Goal: Task Accomplishment & Management: Manage account settings

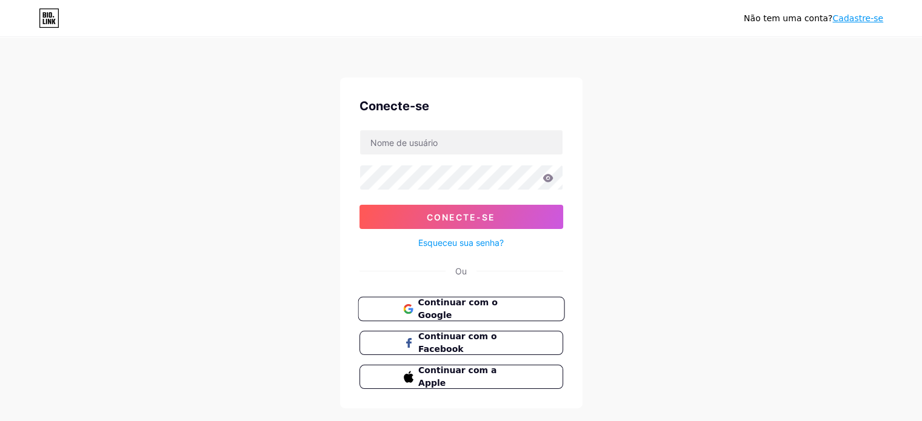
click at [484, 315] on button "Continuar com o Google" at bounding box center [461, 309] width 207 height 25
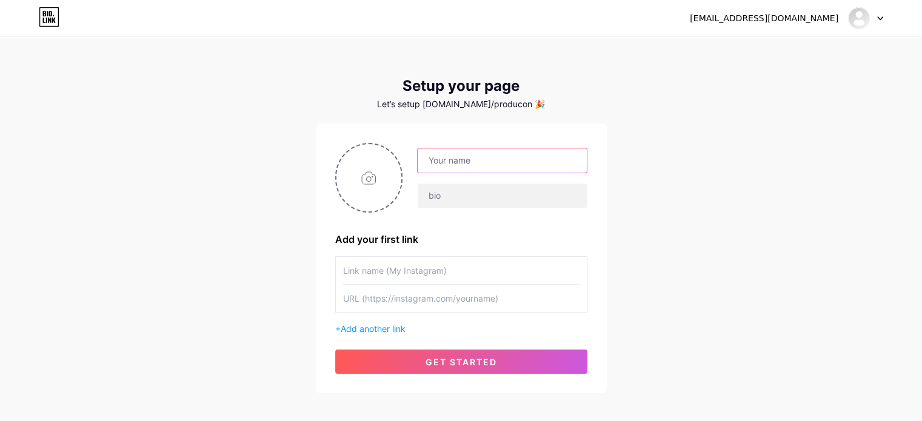
click at [469, 157] on input "text" at bounding box center [502, 160] width 168 height 24
drag, startPoint x: 469, startPoint y: 158, endPoint x: 550, endPoint y: 169, distance: 82.0
click at [550, 169] on input "Producon Olinda" at bounding box center [502, 160] width 168 height 24
type input "Producon"
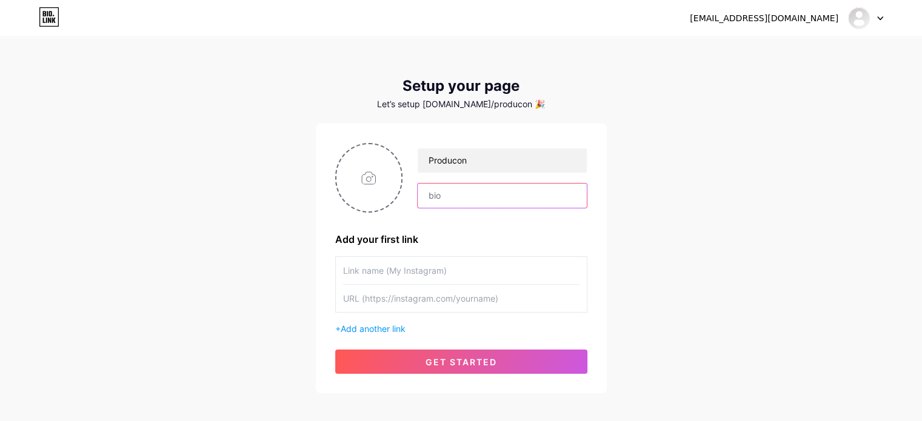
click at [530, 204] on input "text" at bounding box center [502, 196] width 168 height 24
click at [468, 267] on input "text" at bounding box center [461, 270] width 236 height 27
type input "lojasproducon"
click at [415, 299] on input "text" at bounding box center [461, 298] width 236 height 27
paste input "[URL][DOMAIN_NAME]"
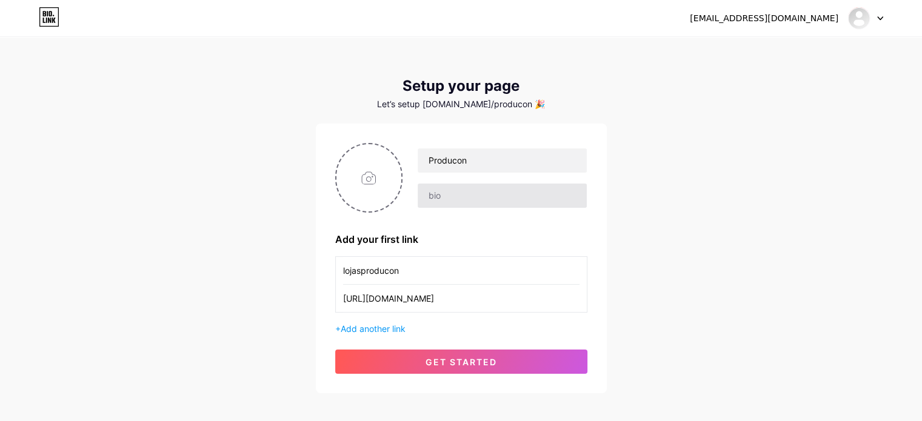
type input "[URL][DOMAIN_NAME]"
click at [481, 196] on input "text" at bounding box center [502, 196] width 168 height 24
click at [494, 197] on input "text" at bounding box center [502, 196] width 168 height 24
paste input "PRODUCON | CONSTRUÇÃO 🏠 Seu produto para construção em Olinda! ⏰ SEG a SEX 08h …"
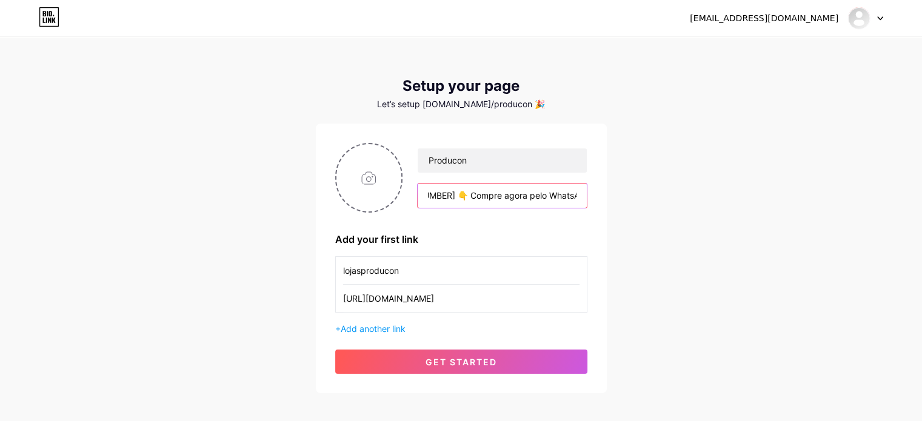
drag, startPoint x: 444, startPoint y: 193, endPoint x: 640, endPoint y: 223, distance: 198.6
click at [639, 223] on div "[EMAIL_ADDRESS][DOMAIN_NAME] Dashboard Logout Setup your page Let’s setup [DOMA…" at bounding box center [461, 216] width 922 height 432
type input "PRODUCON | CONSTRUÇÃO 🏠 Seu produto para construção em Olinda! ⏰ SEG a SEX 08h …"
click at [356, 176] on input "file" at bounding box center [368, 177] width 65 height 67
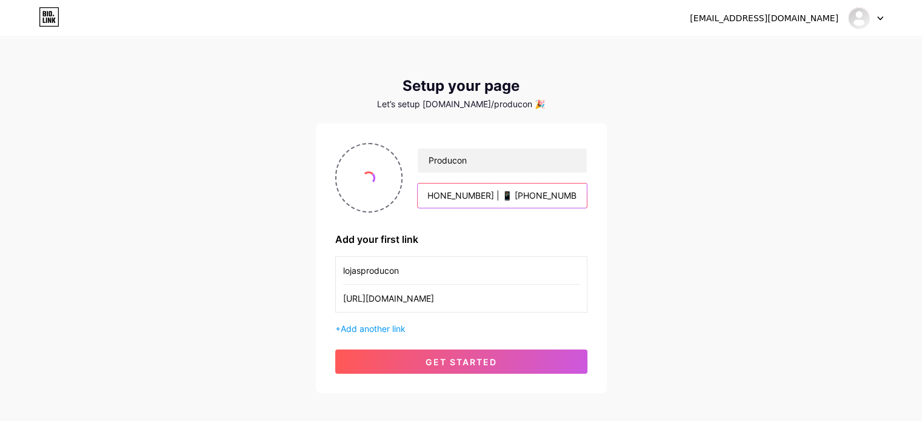
drag, startPoint x: 564, startPoint y: 189, endPoint x: 650, endPoint y: 201, distance: 86.8
click at [650, 201] on div "[EMAIL_ADDRESS][DOMAIN_NAME] Dashboard Logout Setup your page Let’s setup [DOMA…" at bounding box center [461, 216] width 922 height 432
click at [552, 193] on input "PRODUCON | CONSTRUÇÃO 🏠 Seu produto para construção em Olinda! ⏰ SEG a SEX 08h …" at bounding box center [502, 196] width 168 height 24
click at [669, 256] on div "[EMAIL_ADDRESS][DOMAIN_NAME] Dashboard Logout Setup your page Let’s setup [DOMA…" at bounding box center [461, 216] width 922 height 432
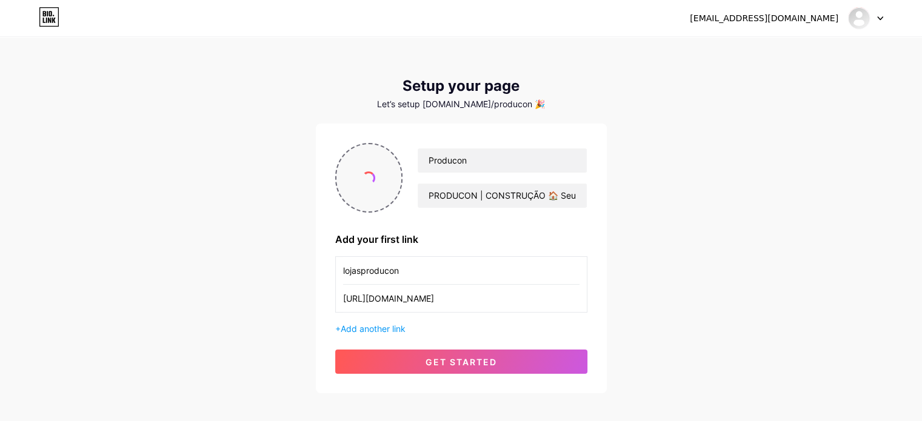
click at [367, 185] on input "file" at bounding box center [368, 177] width 65 height 67
click at [552, 356] on button "get started" at bounding box center [461, 362] width 252 height 24
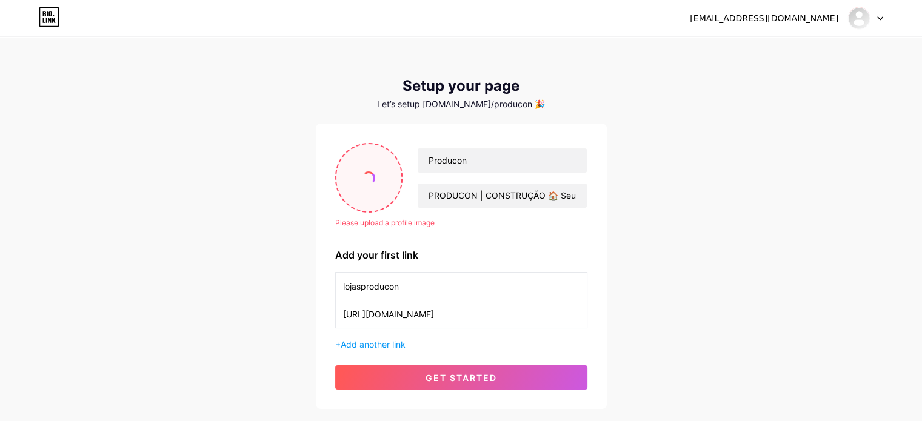
click at [372, 168] on input "file" at bounding box center [368, 177] width 65 height 67
type input "C:\fakepath\marcas3 - Copia.png"
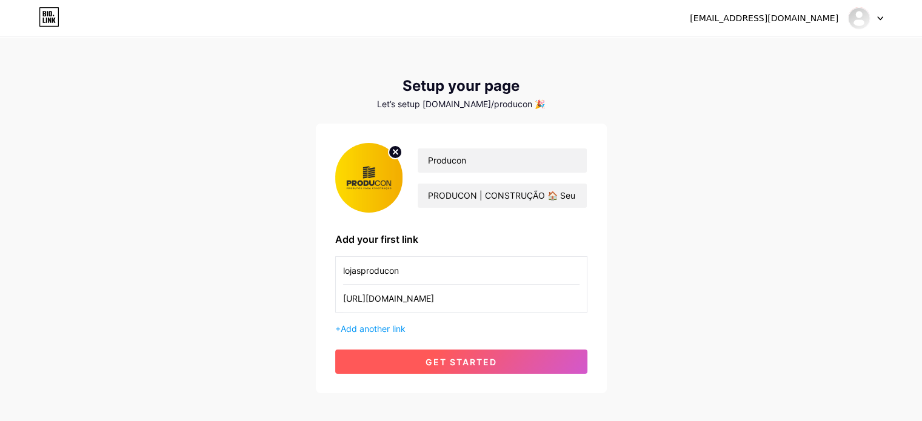
click at [538, 364] on button "get started" at bounding box center [461, 362] width 252 height 24
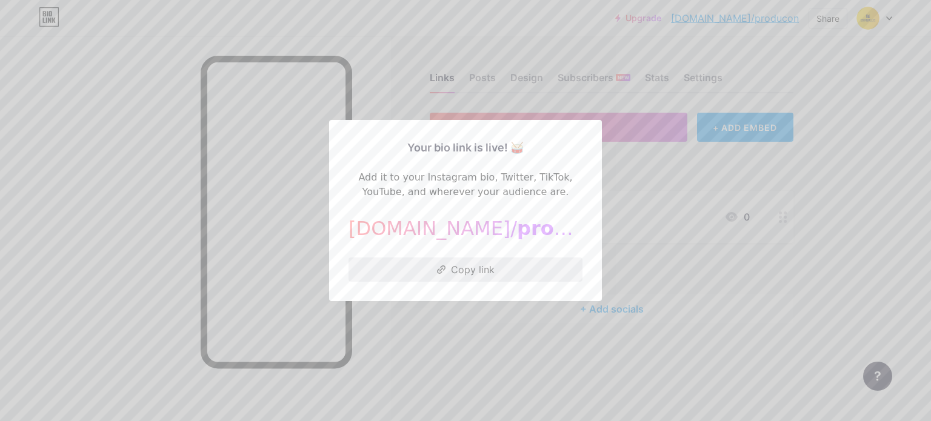
click at [490, 275] on button "Copy link" at bounding box center [465, 270] width 234 height 24
click at [671, 177] on div at bounding box center [465, 210] width 931 height 421
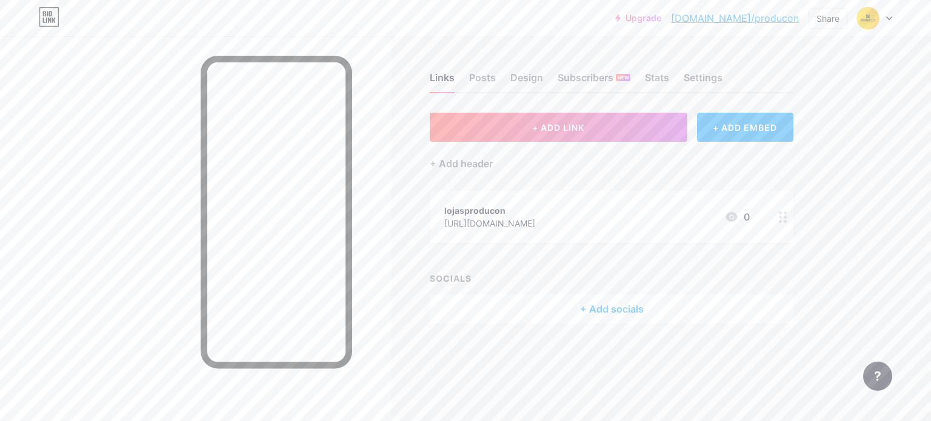
click at [535, 224] on div "[URL][DOMAIN_NAME]" at bounding box center [489, 223] width 91 height 13
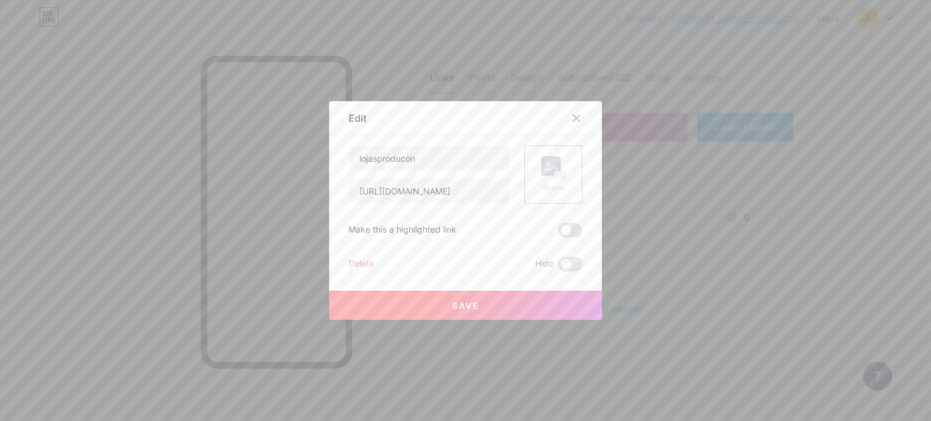
click at [578, 224] on div "Edit Content YouTube Play YouTube video without leaving your page. ADD Vimeo Pl…" at bounding box center [465, 210] width 273 height 219
click at [464, 164] on input "lojasproducon" at bounding box center [429, 158] width 160 height 24
drag, startPoint x: 344, startPoint y: 152, endPoint x: 299, endPoint y: 149, distance: 44.9
click at [299, 149] on div "Edit Content YouTube Play YouTube video without leaving your page. ADD Vimeo Pl…" at bounding box center [465, 210] width 931 height 421
type input "INSTAGRAM"
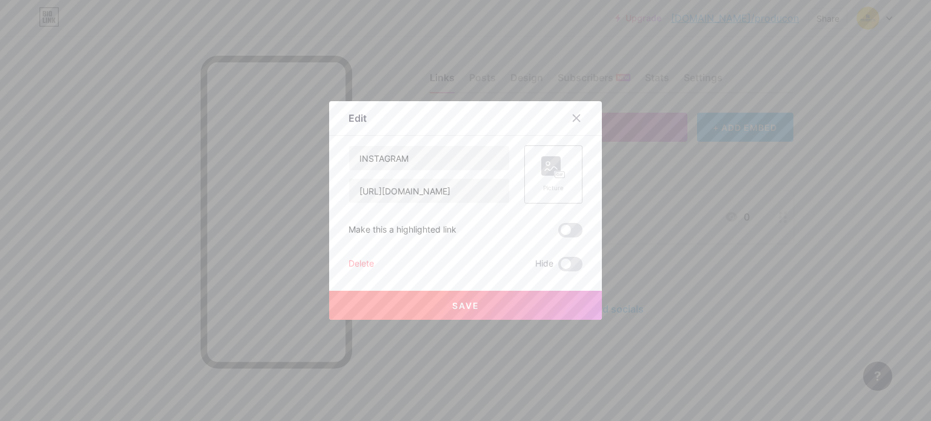
click at [556, 188] on div "Picture" at bounding box center [553, 188] width 24 height 9
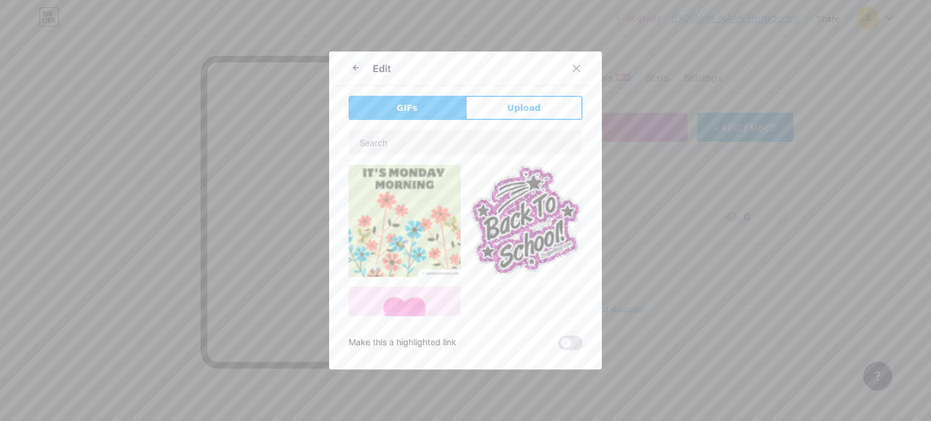
click at [513, 111] on span "Upload" at bounding box center [523, 108] width 33 height 13
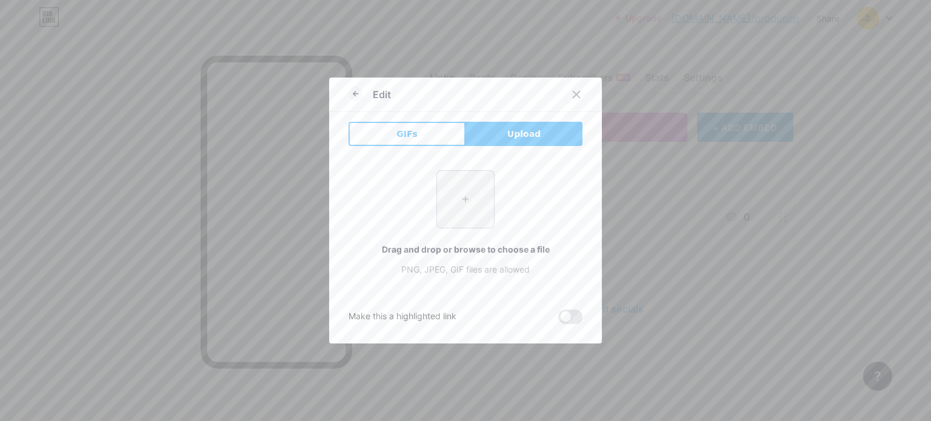
click at [473, 208] on input "file" at bounding box center [465, 199] width 57 height 57
type input "C:\fakepath\INSTA.avif"
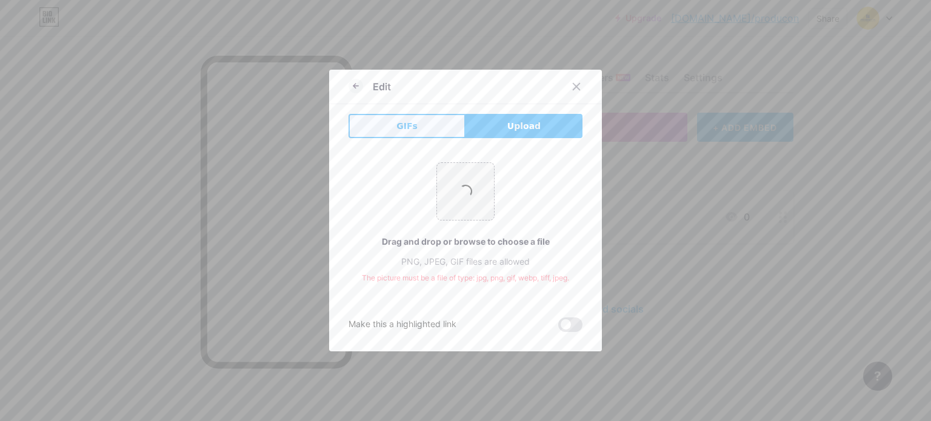
click at [426, 121] on button "GIFs" at bounding box center [406, 126] width 117 height 24
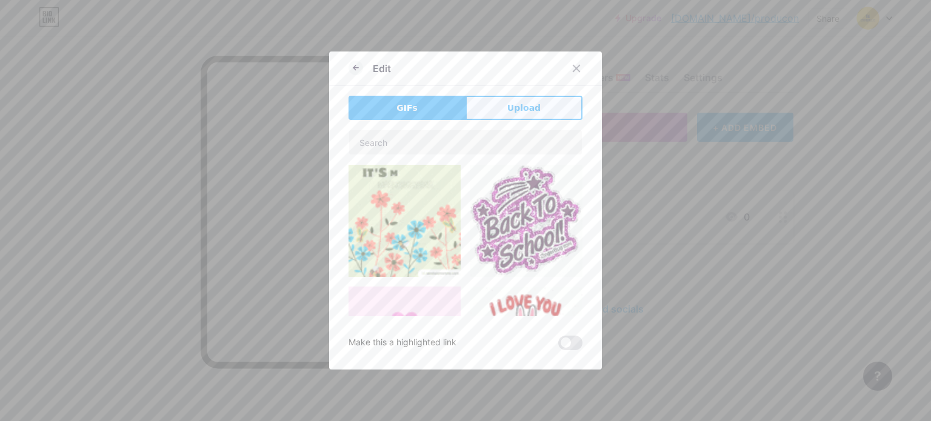
click at [520, 112] on span "Upload" at bounding box center [523, 108] width 33 height 13
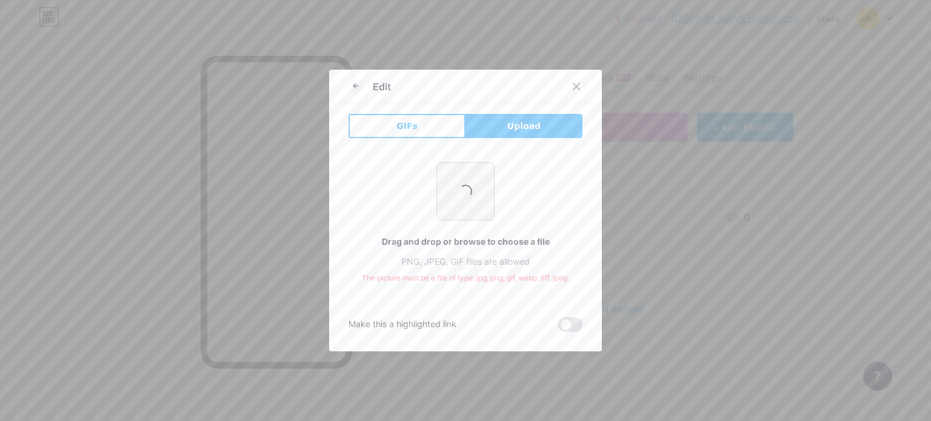
click at [464, 184] on input "file" at bounding box center [465, 191] width 57 height 57
click at [576, 87] on icon at bounding box center [576, 87] width 10 height 10
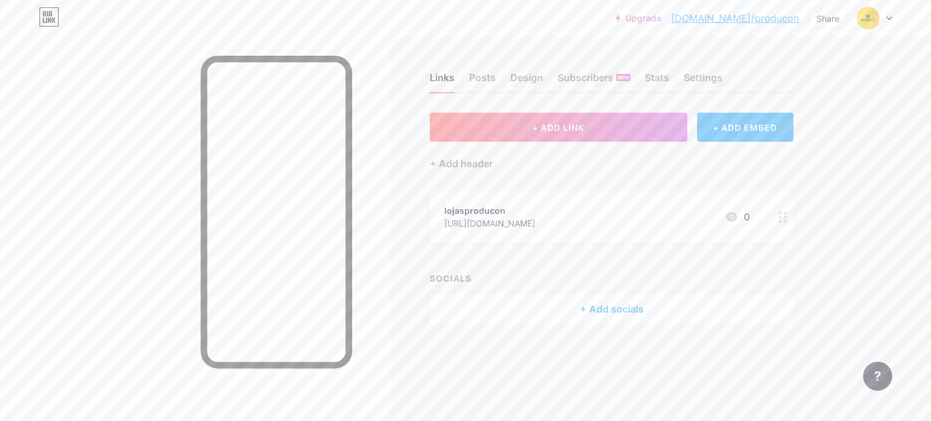
click at [535, 221] on div "[URL][DOMAIN_NAME]" at bounding box center [489, 223] width 91 height 13
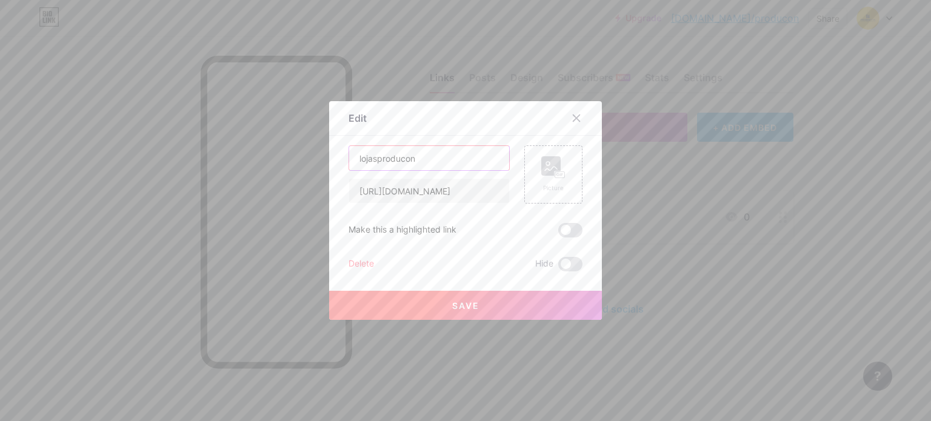
click at [447, 157] on input "lojasproducon" at bounding box center [429, 158] width 160 height 24
drag, startPoint x: 402, startPoint y: 154, endPoint x: 268, endPoint y: 150, distance: 134.0
click at [270, 150] on div "Edit Content YouTube Play YouTube video without leaving your page. ADD Vimeo Pl…" at bounding box center [465, 210] width 931 height 421
type input "INSTAGRAM"
click at [496, 311] on button "Save" at bounding box center [465, 305] width 273 height 29
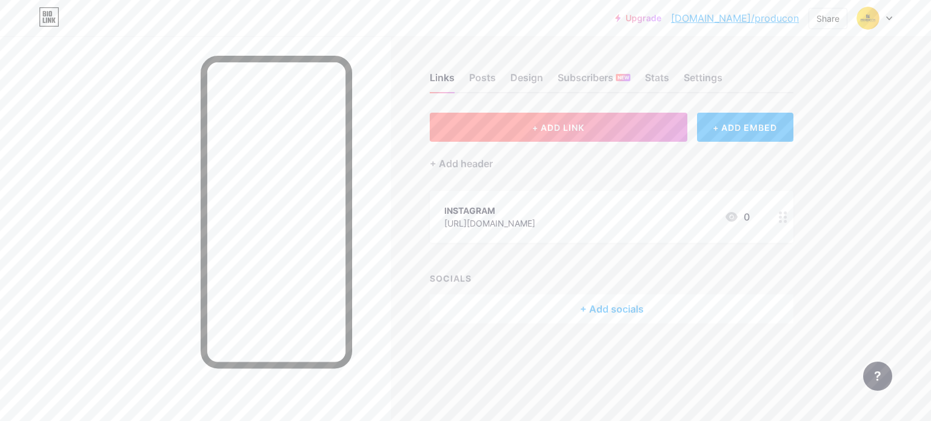
click at [561, 128] on span "+ ADD LINK" at bounding box center [558, 127] width 52 height 10
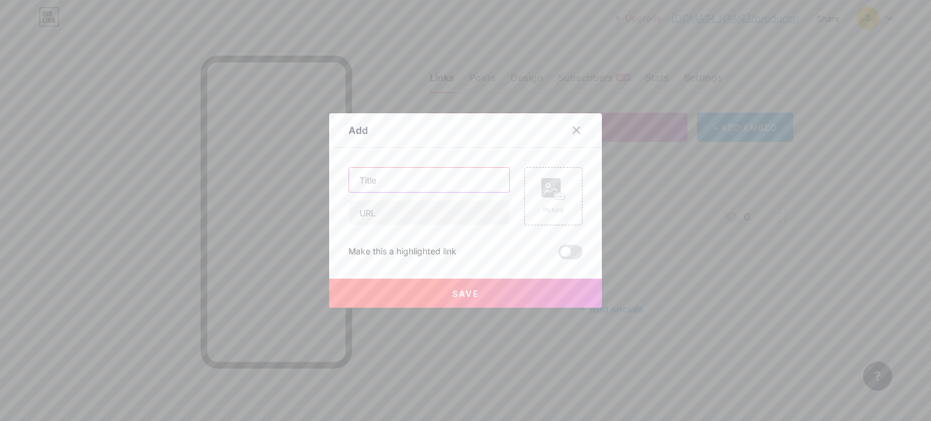
click at [451, 184] on input "text" at bounding box center [429, 180] width 160 height 24
type input "WHATSAPP - [GEOGRAPHIC_DATA] 01"
click at [455, 213] on input "text" at bounding box center [429, 213] width 160 height 24
paste input "[URL][DOMAIN_NAME]"
drag, startPoint x: 427, startPoint y: 211, endPoint x: 496, endPoint y: 216, distance: 69.3
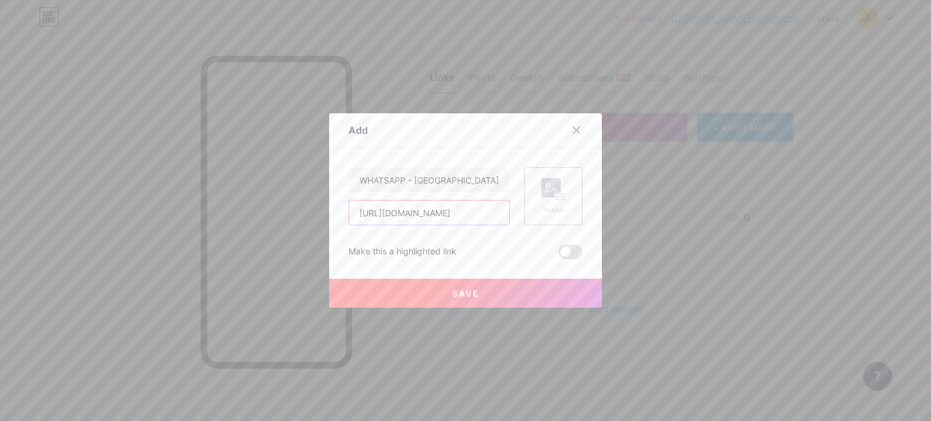
click at [496, 215] on input "[URL][DOMAIN_NAME]" at bounding box center [429, 213] width 160 height 24
type input "[URL][DOMAIN_NAME]"
click at [558, 251] on span at bounding box center [570, 252] width 24 height 15
click at [558, 255] on input "checkbox" at bounding box center [558, 255] width 0 height 0
drag, startPoint x: 513, startPoint y: 292, endPoint x: 505, endPoint y: 307, distance: 16.8
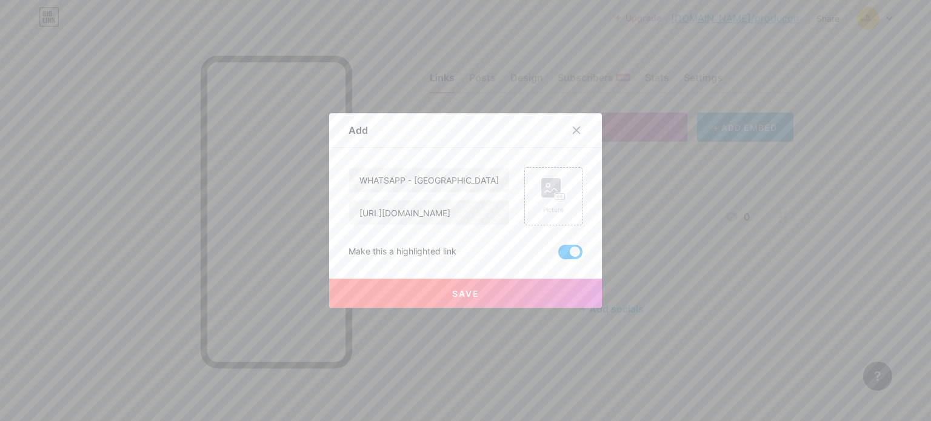
click at [512, 292] on button "Save" at bounding box center [465, 293] width 273 height 29
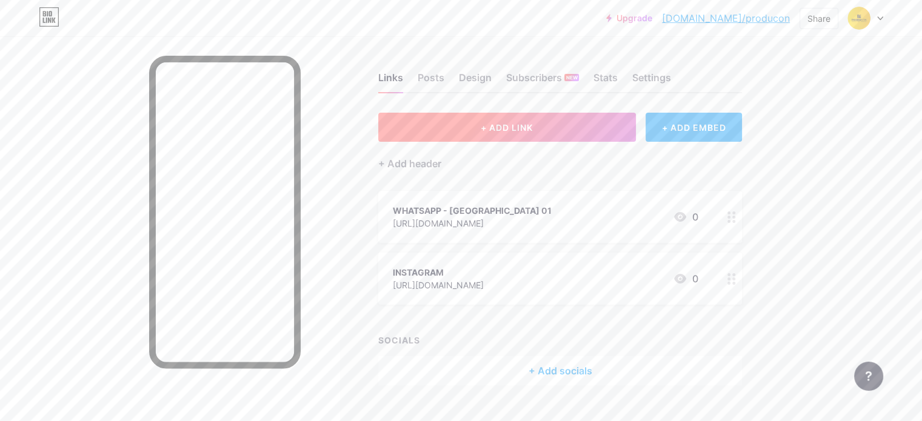
click at [630, 124] on button "+ ADD LINK" at bounding box center [507, 127] width 258 height 29
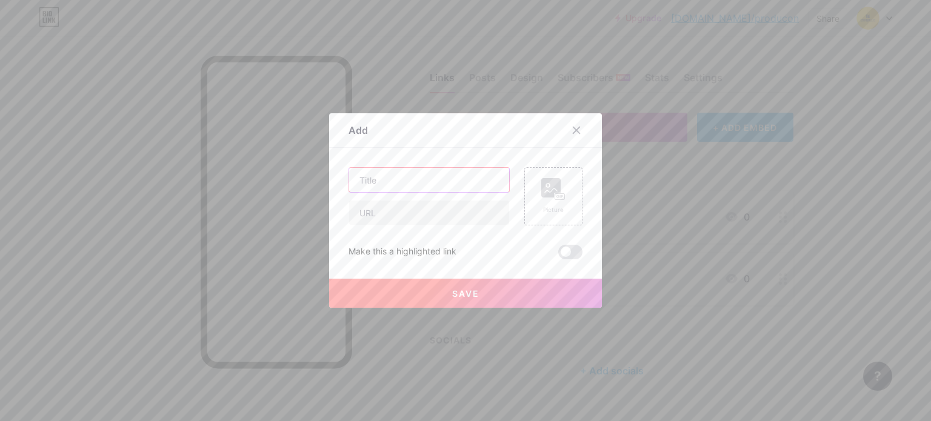
click at [397, 177] on input "text" at bounding box center [429, 180] width 160 height 24
type input "WHATSAPP - [GEOGRAPHIC_DATA] 02"
click at [446, 210] on input "text" at bounding box center [429, 213] width 160 height 24
paste input "[URL][DOMAIN_NAME]"
drag, startPoint x: 426, startPoint y: 208, endPoint x: 528, endPoint y: 216, distance: 102.7
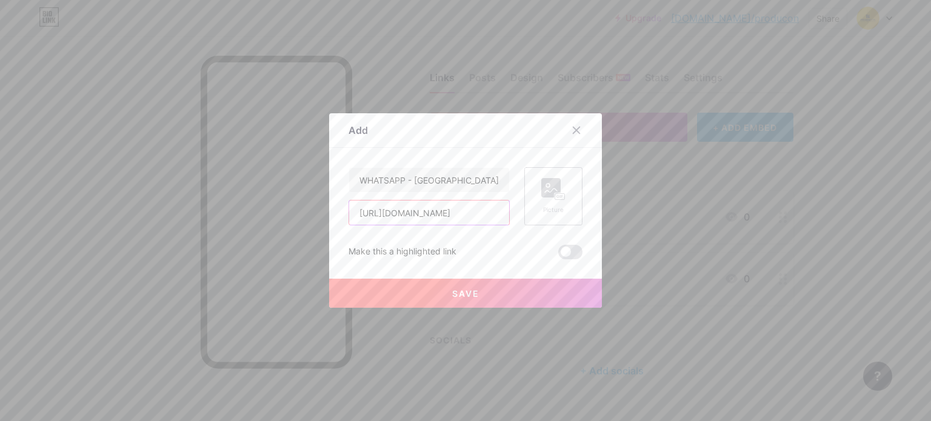
click at [526, 216] on div "WHATSAPP - LOJA 02 [URL][DOMAIN_NAME] Picture" at bounding box center [465, 196] width 234 height 58
type input "[URL][DOMAIN_NAME]"
click at [570, 251] on span at bounding box center [570, 252] width 24 height 15
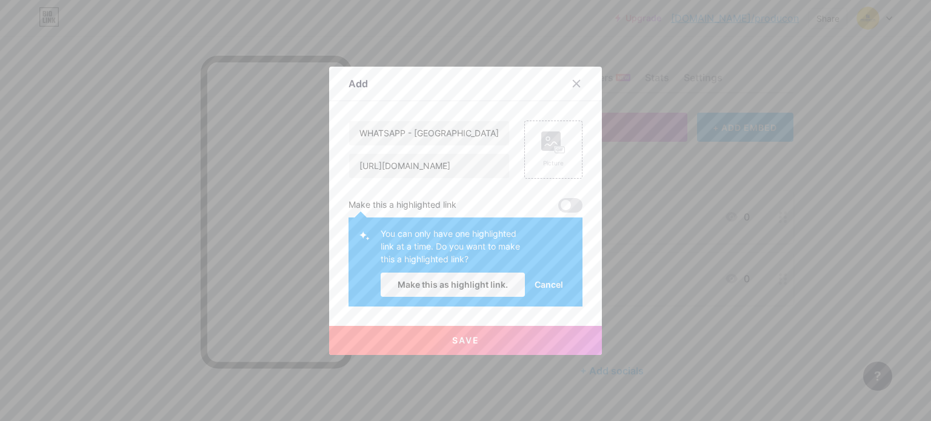
drag, startPoint x: 554, startPoint y: 281, endPoint x: 538, endPoint y: 296, distance: 23.2
click at [554, 281] on span "Cancel" at bounding box center [548, 284] width 28 height 13
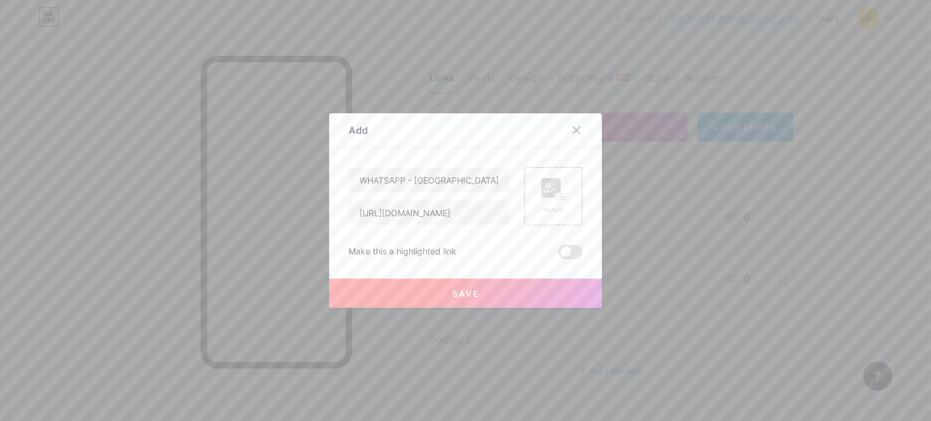
click at [519, 307] on button "Save" at bounding box center [465, 293] width 273 height 29
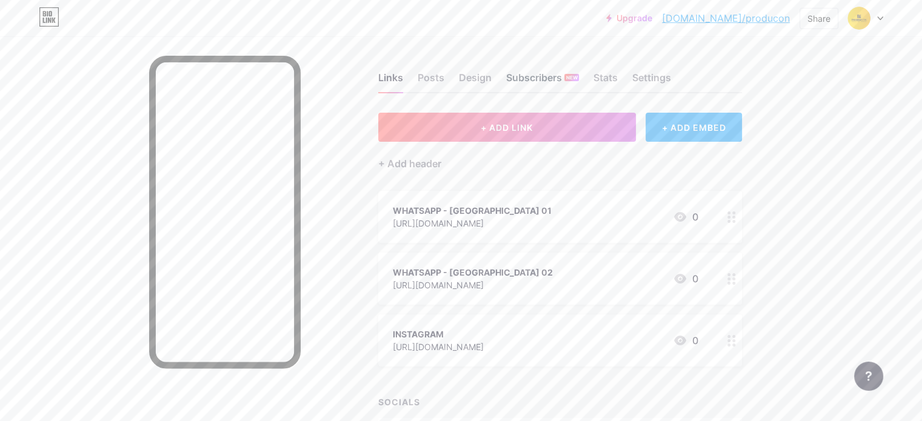
click at [579, 70] on div "Subscribers NEW" at bounding box center [542, 81] width 73 height 22
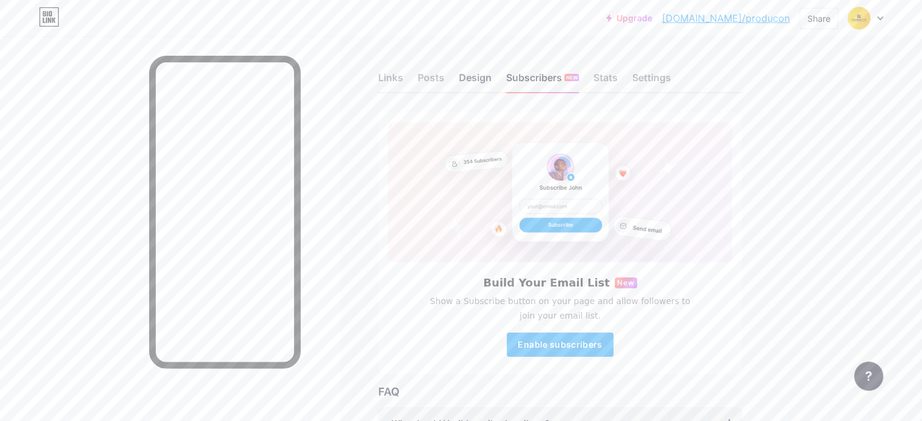
click at [491, 84] on div "Design" at bounding box center [475, 81] width 33 height 22
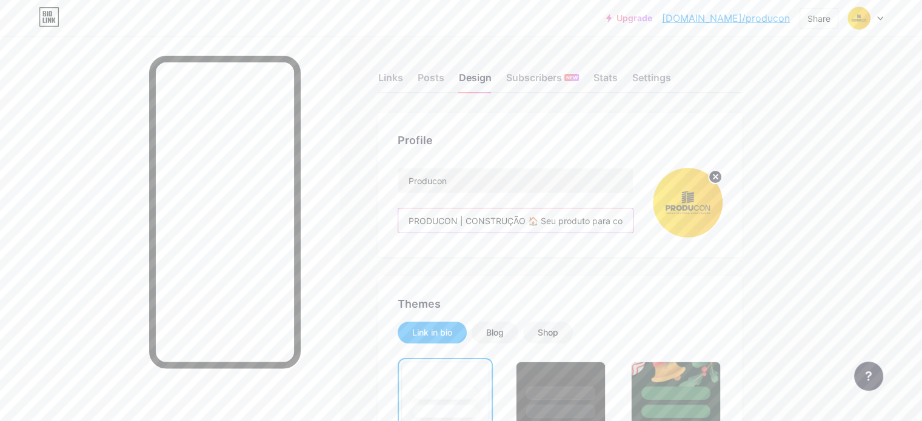
click at [530, 218] on input "PRODUCON | CONSTRUÇÃO 🏠 Seu produto para construção em Olinda! ⏰ SEG a SEX 08h …" at bounding box center [515, 220] width 235 height 24
click at [516, 218] on input "PRODUCON | CONSTRUÇÃO 🏠 Seu produto para construção em Olinda! ⏰ SEG a SEX 08h …" at bounding box center [515, 220] width 235 height 24
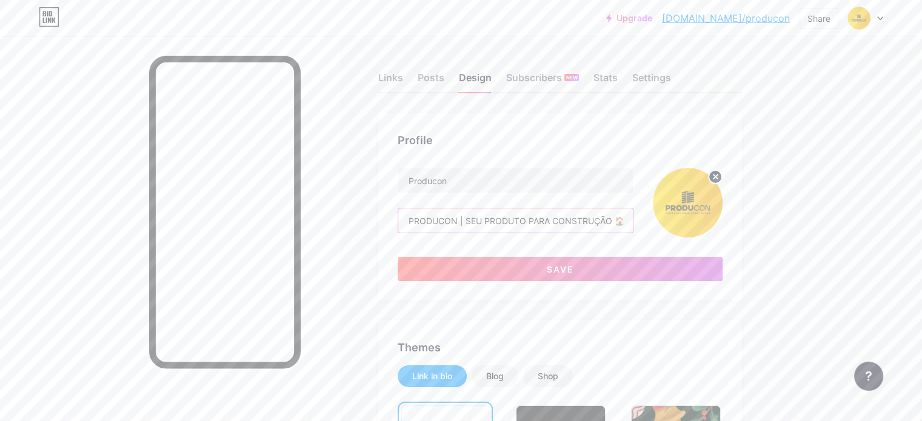
click at [633, 226] on input "PRODUCON | SEU PRODUTO PARA CONSTRUÇÃO 🏠 Seu produto para construção em [GEOGRA…" at bounding box center [515, 220] width 235 height 24
drag, startPoint x: 667, startPoint y: 227, endPoint x: 714, endPoint y: 228, distance: 47.3
click at [714, 228] on div "Producon PRODUCON | SEU PRODUTO PARA CONSTRUÇÃO EM OLINDA🏠 Seu produto para con…" at bounding box center [560, 203] width 325 height 70
click at [576, 216] on input "PRODUCON | SEU PRODUTO PARA CONSTRUÇÃO EM OLINDA🏠 Seu produto para construção e…" at bounding box center [515, 220] width 235 height 24
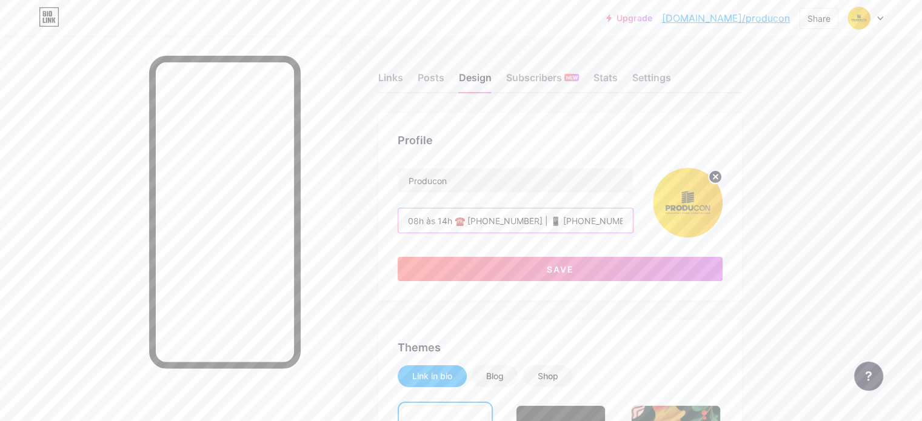
drag, startPoint x: 544, startPoint y: 221, endPoint x: 814, endPoint y: 229, distance: 270.4
click at [722, 275] on button "Save" at bounding box center [560, 269] width 325 height 24
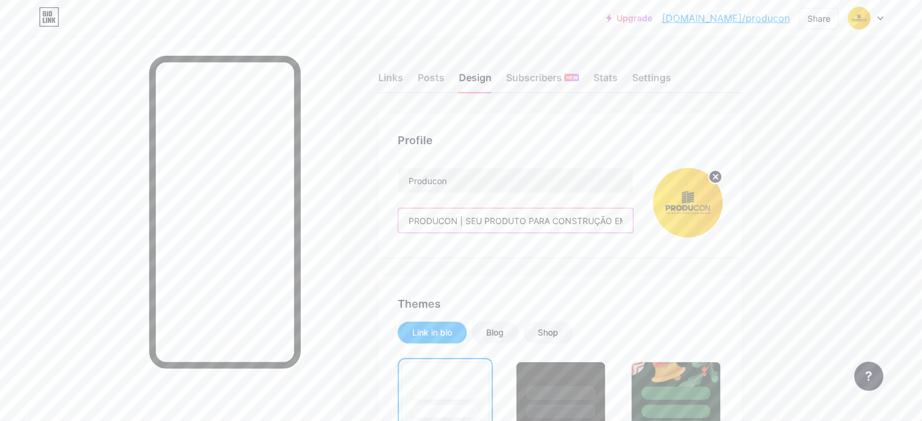
click at [606, 225] on input "PRODUCON | SEU PRODUTO PARA CONSTRUÇÃO EM OLINDA🏠 Seu produto para construção e…" at bounding box center [515, 220] width 235 height 24
drag, startPoint x: 644, startPoint y: 222, endPoint x: 681, endPoint y: 225, distance: 37.7
click at [633, 225] on input "PRODUCON | SEU PRODUTO PARA CONSTRUÇÃO EM OLINDA🏠 Seu produto para construção e…" at bounding box center [515, 220] width 235 height 24
click at [631, 218] on input "PRODUCON | SEU PRODUTO PARA CONSTRUÇÃO EM OLINDA🏠 Seu produto para construção e…" at bounding box center [515, 220] width 235 height 24
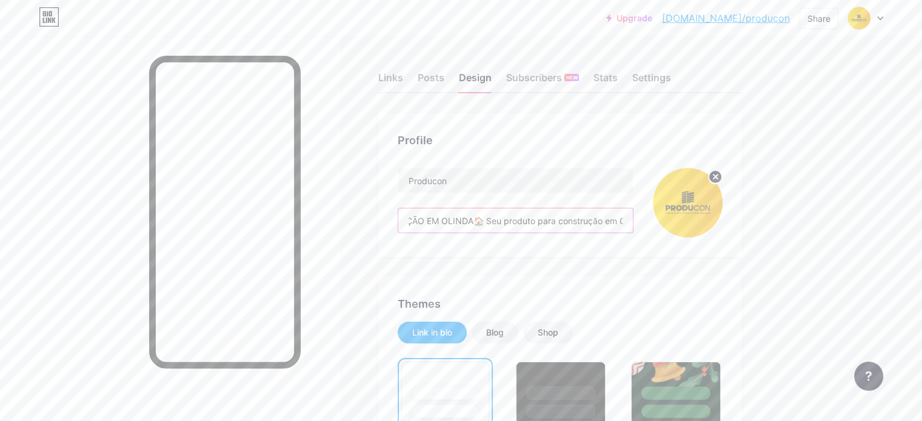
scroll to position [0, 210]
drag, startPoint x: 468, startPoint y: 219, endPoint x: 520, endPoint y: 223, distance: 52.3
click at [519, 223] on input "PRODUCON | SEU PRODUTO PARA CONSTRUÇÃO EM OLINDA🏠 Seu produto para construção e…" at bounding box center [515, 220] width 235 height 24
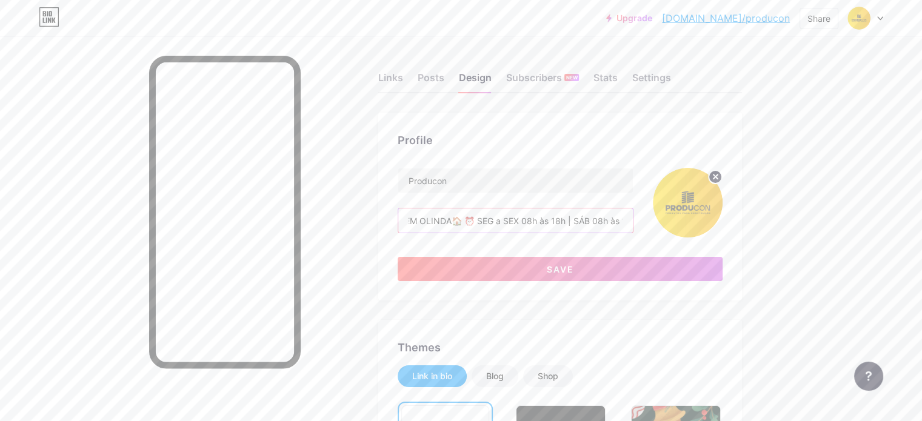
click at [520, 222] on input "PRODUCON | SEU PRODUTO PARA CONSTRUÇÃO EM OLINDA🏠 ⏰ SEG a SEX 08h às 18h | SÁB …" at bounding box center [515, 220] width 235 height 24
click at [564, 268] on button "Save" at bounding box center [560, 269] width 325 height 24
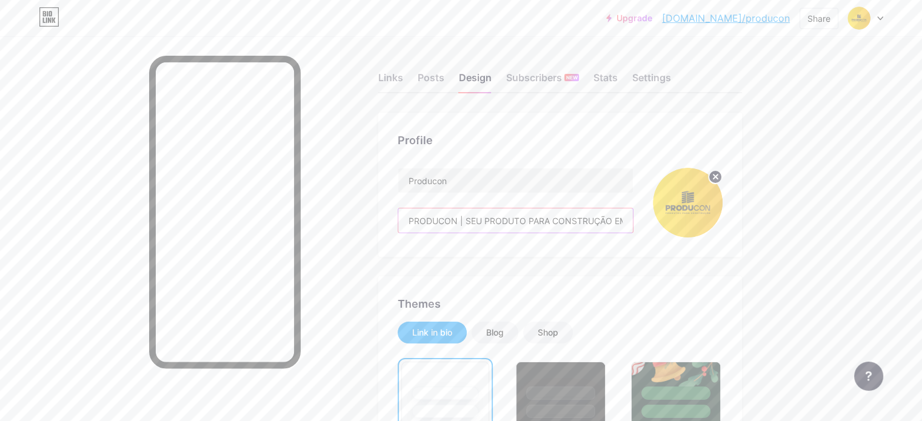
click at [579, 222] on input "PRODUCON | SEU PRODUTO PARA CONSTRUÇÃO EM OLINDA🏠⏰ SEG a SEX 08h às 18h | SÁB 0…" at bounding box center [515, 220] width 235 height 24
drag, startPoint x: 651, startPoint y: 215, endPoint x: 707, endPoint y: 218, distance: 55.8
click at [707, 218] on div "Producon PRODUCON | SEU PRODUTO PARA CONSTRUÇÃO EM OLINDA🏠⏰ SEG a SEX 08h às 18…" at bounding box center [560, 203] width 325 height 70
click at [562, 224] on input "PRODUCON | SEU PRODUTO PARA CONSTRUÇÃO EM OLINDA🏠⏰ SEG a SEX 08h às 18h | SÁB 0…" at bounding box center [515, 220] width 235 height 24
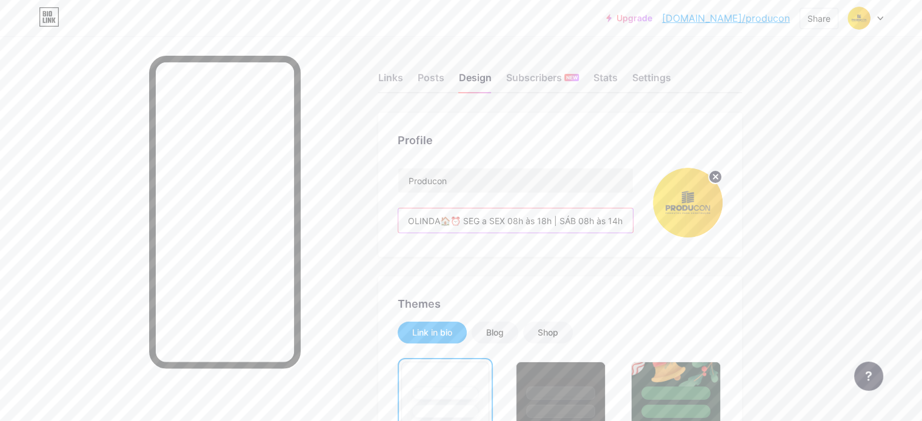
click at [502, 216] on input "PRODUCON | SEU PRODUTO PARA CONSTRUÇÃO EM OLINDA🏠⏰ SEG a SEX 08h às 18h | SÁB 0…" at bounding box center [515, 220] width 235 height 24
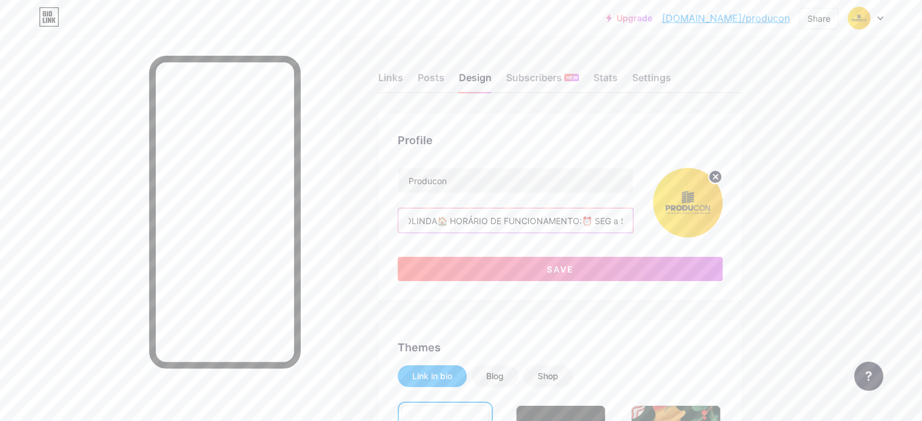
click at [499, 216] on input "PRODUCON | SEU PRODUTO PARA CONSTRUÇÃO EM OLINDA🏠 HORÁRIO DE FUNCIONAMENTO:⏰ SE…" at bounding box center [515, 220] width 235 height 24
type input "PRODUCON | SEU PRODUTO PARA CONSTRUÇÃO EM OLINDA🏠 HORÁRIO DE FUNCIONAMENTO:⏰ SE…"
click at [539, 260] on button "Save" at bounding box center [560, 269] width 325 height 24
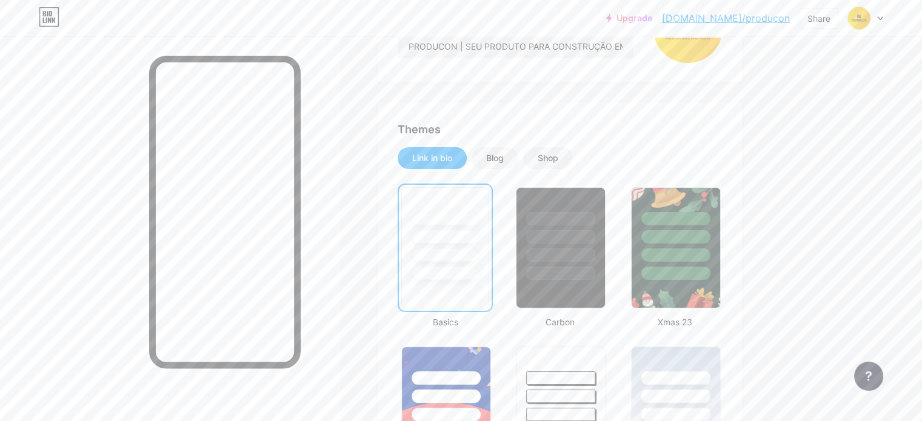
scroll to position [182, 0]
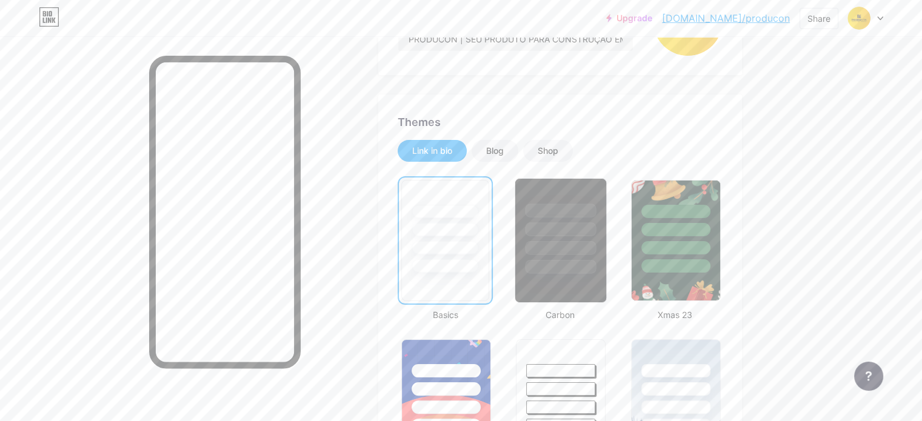
click at [596, 248] on div at bounding box center [560, 248] width 71 height 14
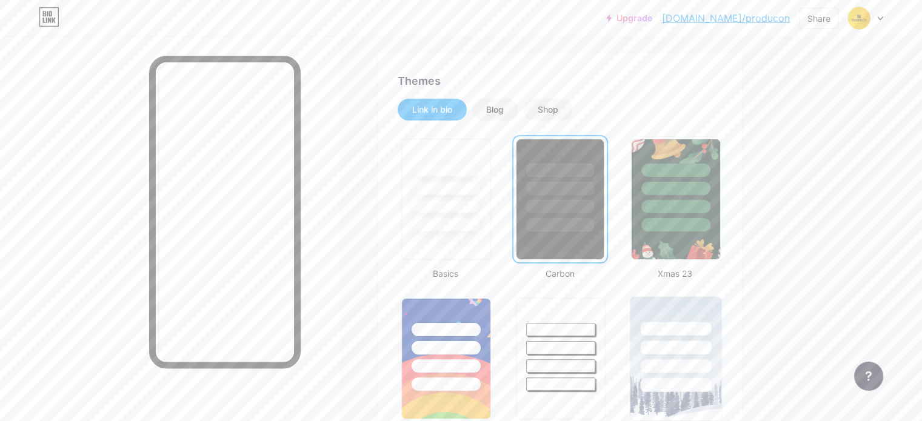
scroll to position [303, 0]
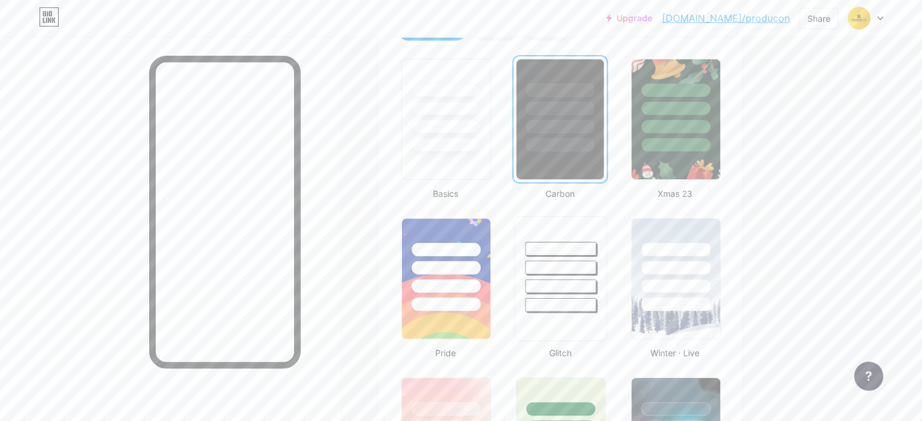
click at [596, 287] on div at bounding box center [560, 286] width 71 height 14
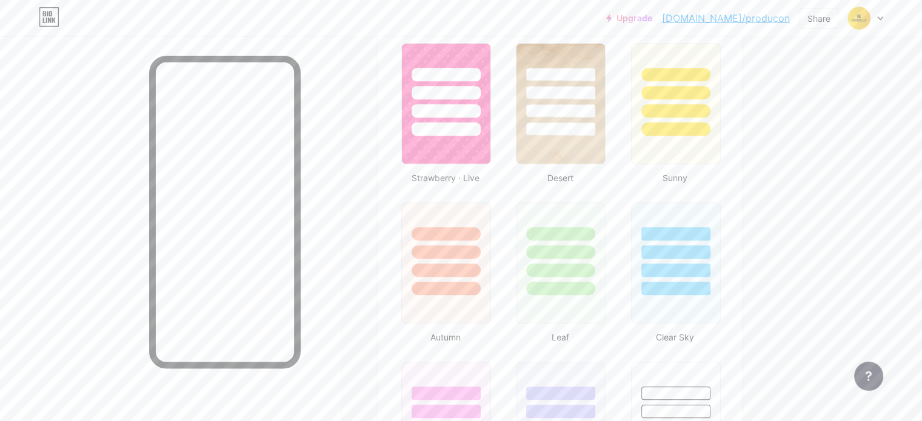
scroll to position [970, 0]
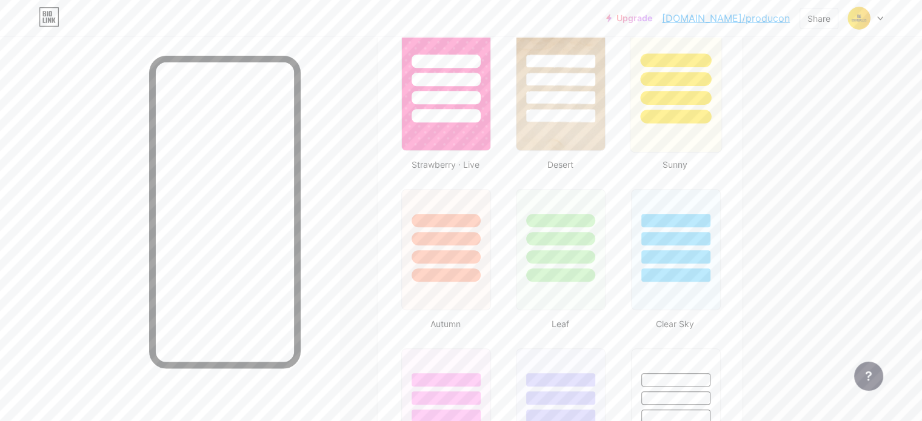
click at [721, 124] on div at bounding box center [675, 90] width 92 height 125
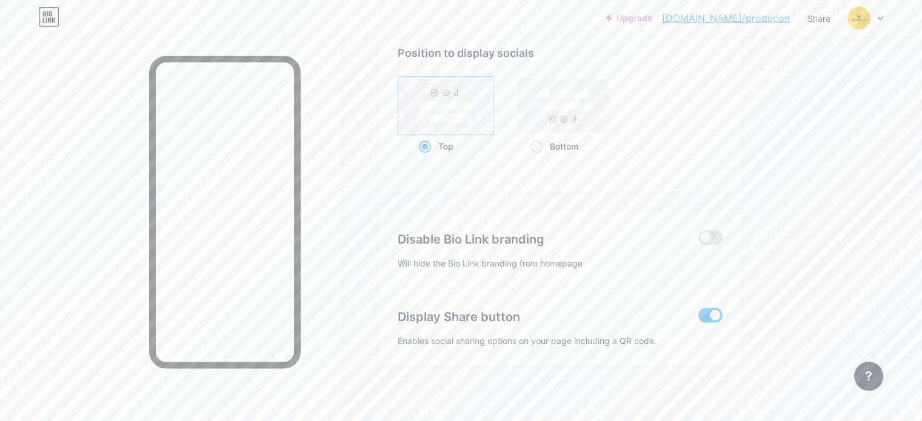
scroll to position [1633, 0]
click at [605, 112] on rect at bounding box center [564, 104] width 90 height 53
click at [538, 157] on input "Bottom" at bounding box center [534, 161] width 8 height 8
radio input "true"
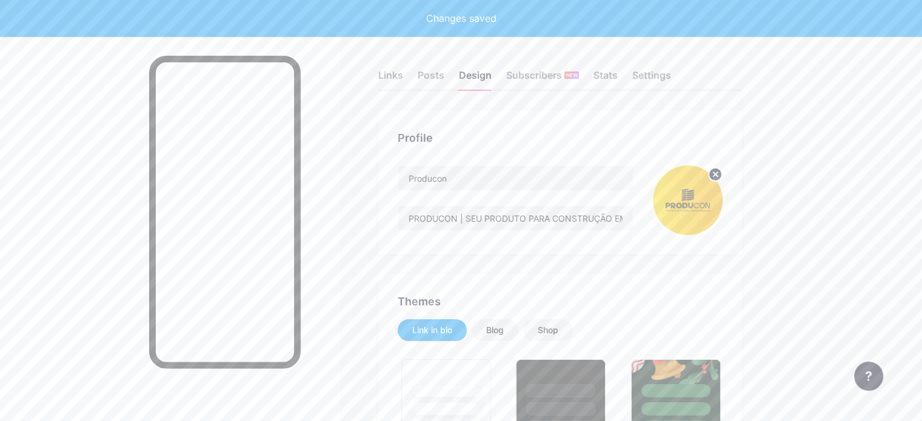
scroll to position [0, 0]
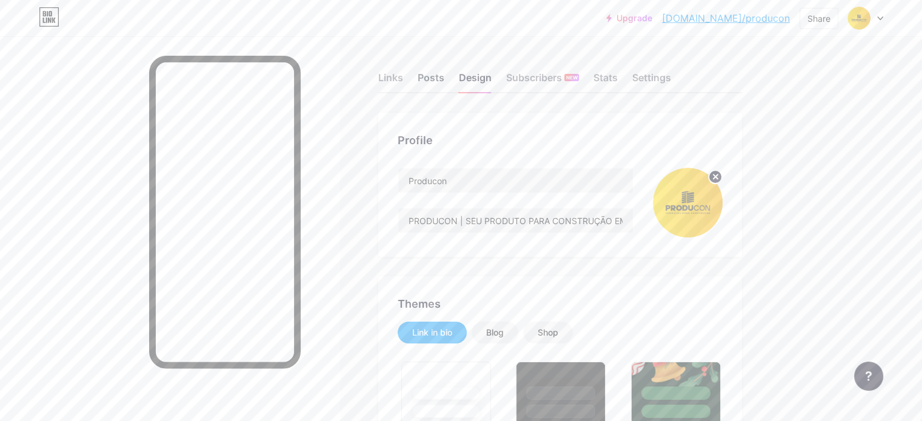
click at [444, 78] on div "Posts" at bounding box center [431, 81] width 27 height 22
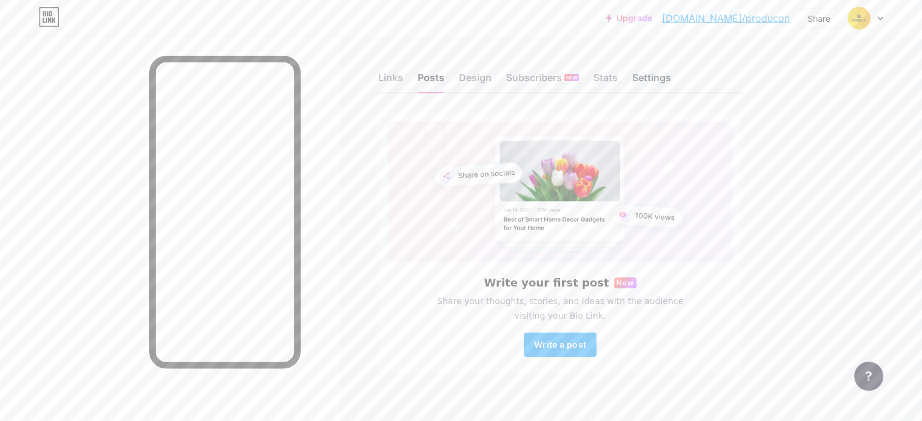
click at [671, 75] on div "Settings" at bounding box center [651, 81] width 39 height 22
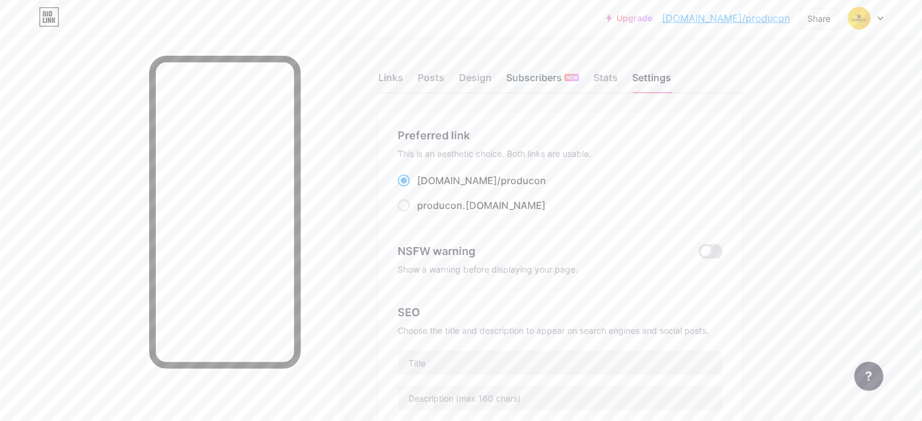
click at [579, 80] on div "Subscribers NEW" at bounding box center [542, 81] width 73 height 22
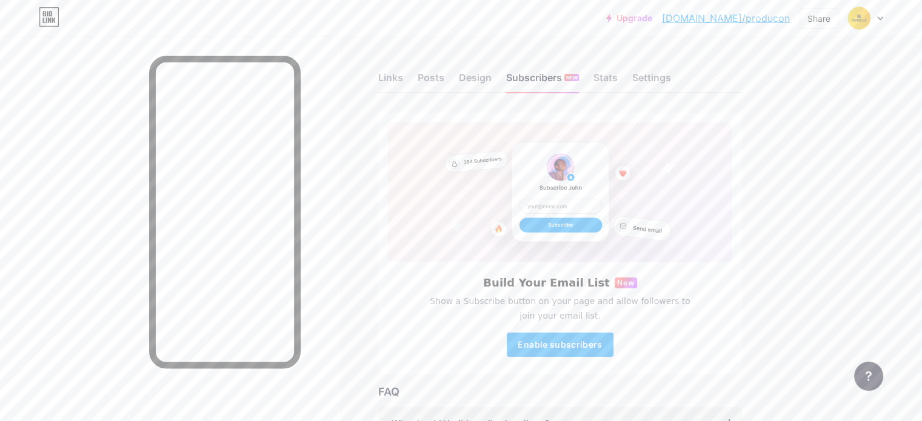
click at [442, 67] on div "Links Posts Design Subscribers NEW Stats Settings" at bounding box center [560, 72] width 364 height 42
click at [403, 70] on div "Links" at bounding box center [390, 81] width 25 height 22
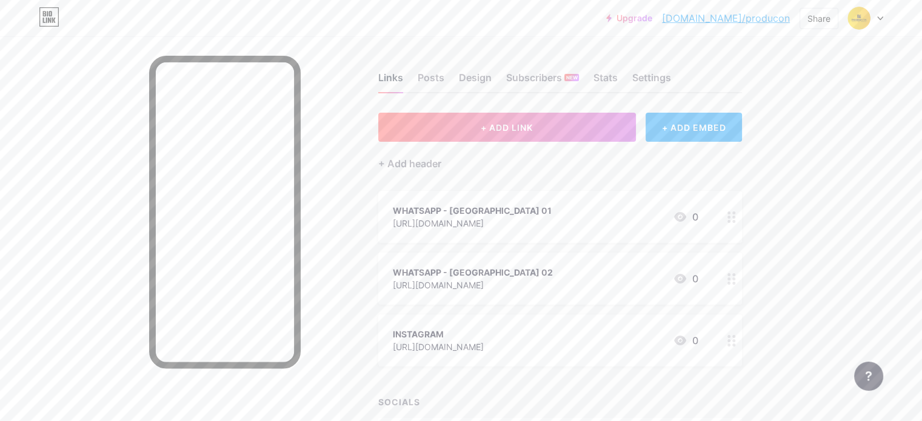
click at [403, 76] on div "Links" at bounding box center [390, 81] width 25 height 22
click at [525, 133] on button "+ ADD LINK" at bounding box center [507, 127] width 258 height 29
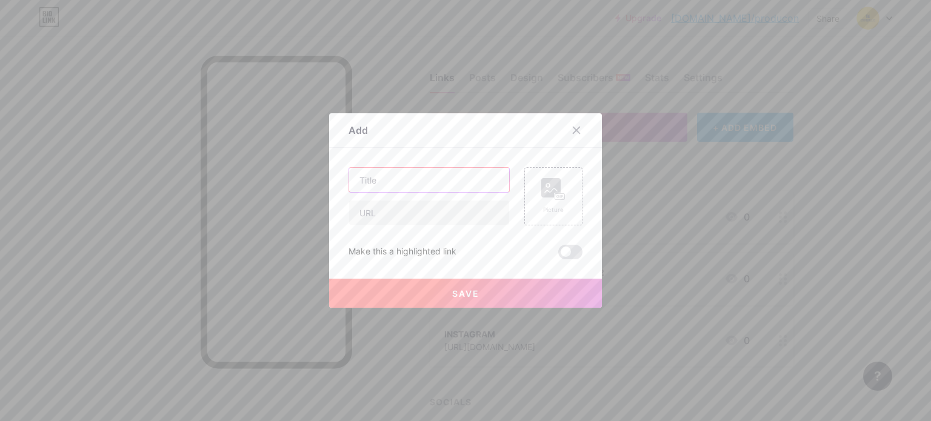
click at [479, 178] on input "text" at bounding box center [429, 180] width 160 height 24
type input "ENDEREÇO - [GEOGRAPHIC_DATA] 01"
click at [444, 204] on input "text" at bounding box center [429, 213] width 160 height 24
type input "E"
click at [429, 211] on input "text" at bounding box center [429, 213] width 160 height 24
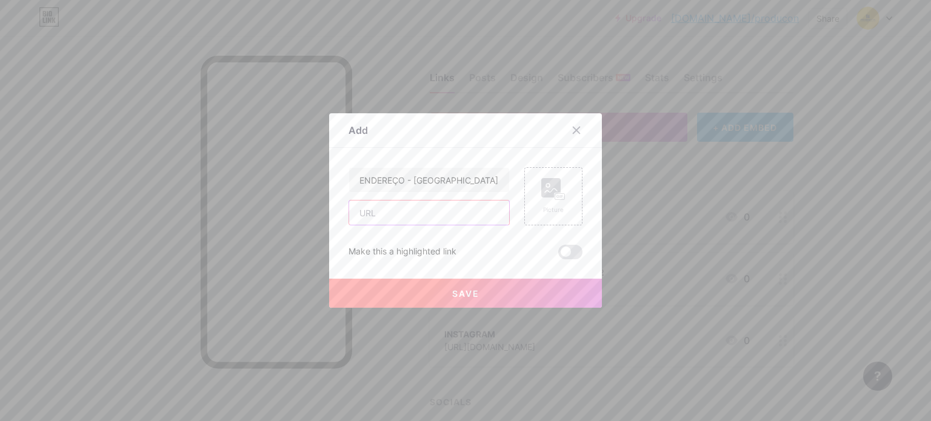
paste input "[URL][DOMAIN_NAME]"
type input "[URL][DOMAIN_NAME]"
click at [493, 282] on button "Save" at bounding box center [465, 293] width 273 height 29
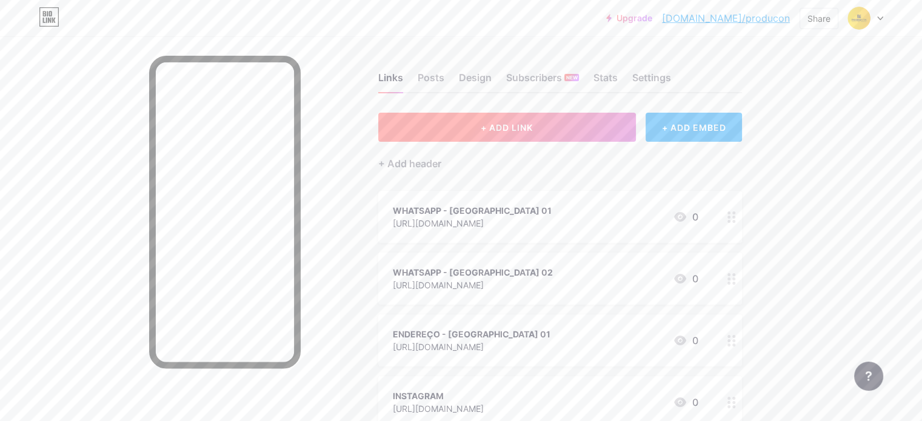
click at [533, 128] on span "+ ADD LINK" at bounding box center [507, 127] width 52 height 10
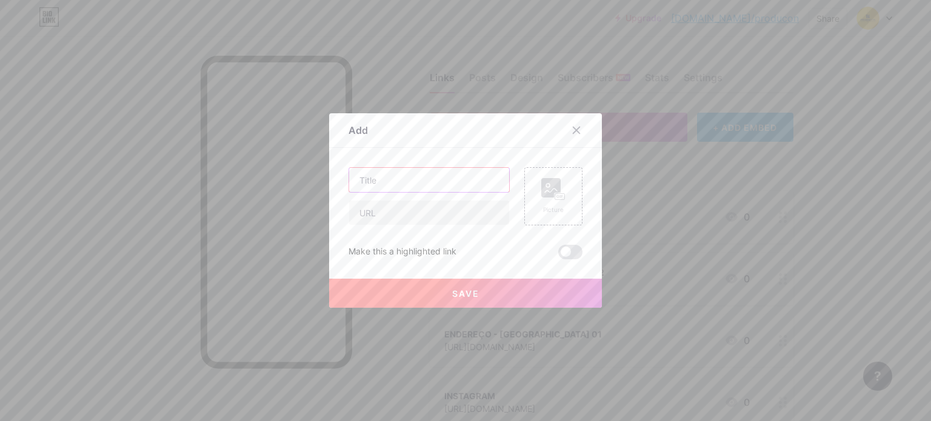
click at [473, 184] on input "text" at bounding box center [429, 180] width 160 height 24
type input "ENDEREÇO - [GEOGRAPHIC_DATA] 02"
click at [454, 227] on div "ENDEREÇO - LOJA 02 Picture Make this a highlighted link Save" at bounding box center [465, 213] width 234 height 92
click at [449, 216] on input "text" at bounding box center [429, 213] width 160 height 24
click at [404, 210] on input "text" at bounding box center [429, 213] width 160 height 24
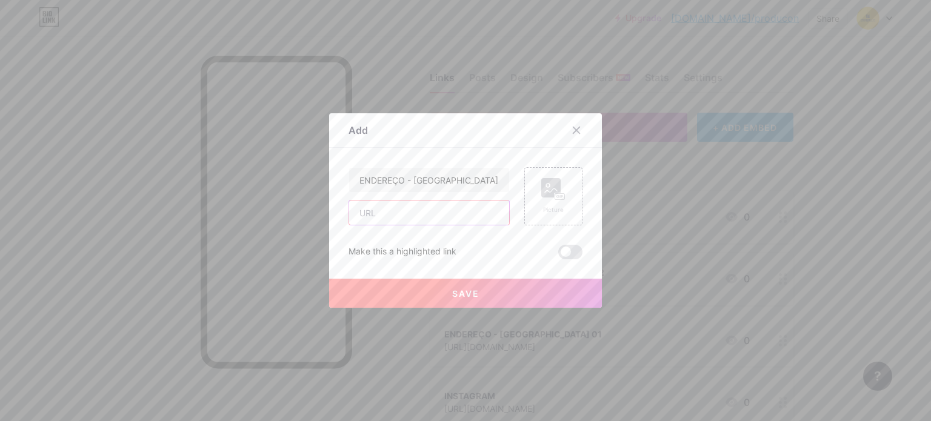
paste input "[URL][DOMAIN_NAME]"
type input "[URL][DOMAIN_NAME]"
click at [470, 285] on button "Save" at bounding box center [465, 293] width 273 height 29
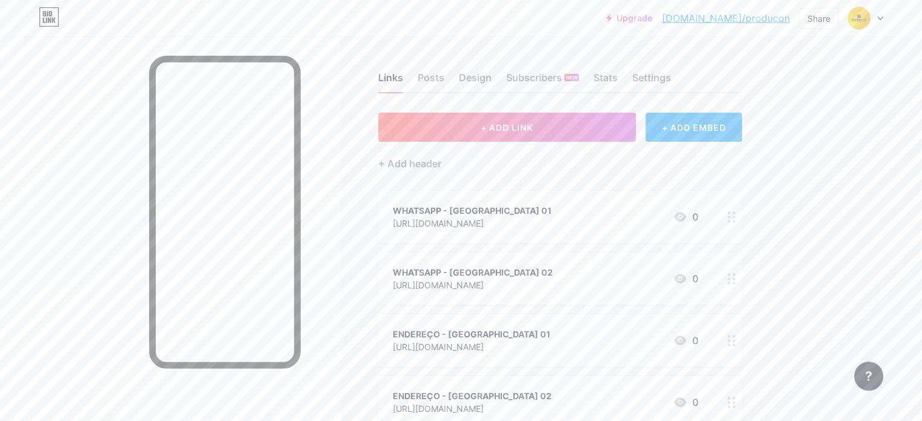
scroll to position [0, 0]
click at [441, 165] on div "+ Add header" at bounding box center [409, 163] width 63 height 15
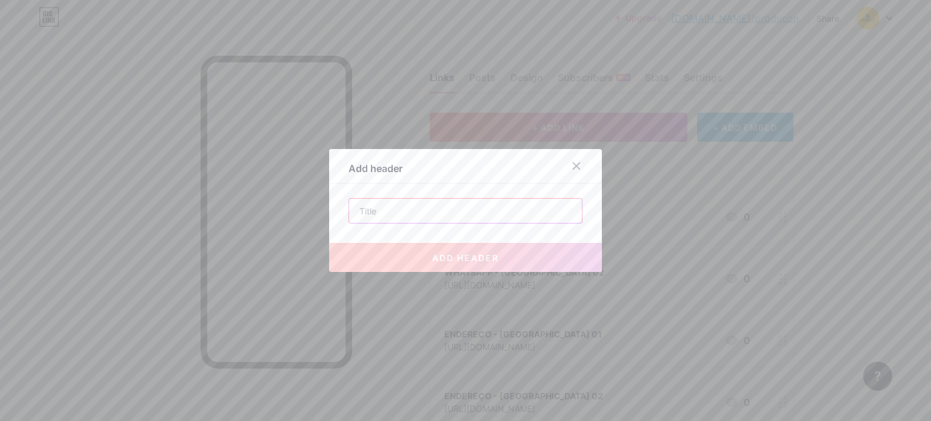
click at [468, 210] on input "text" at bounding box center [465, 211] width 233 height 24
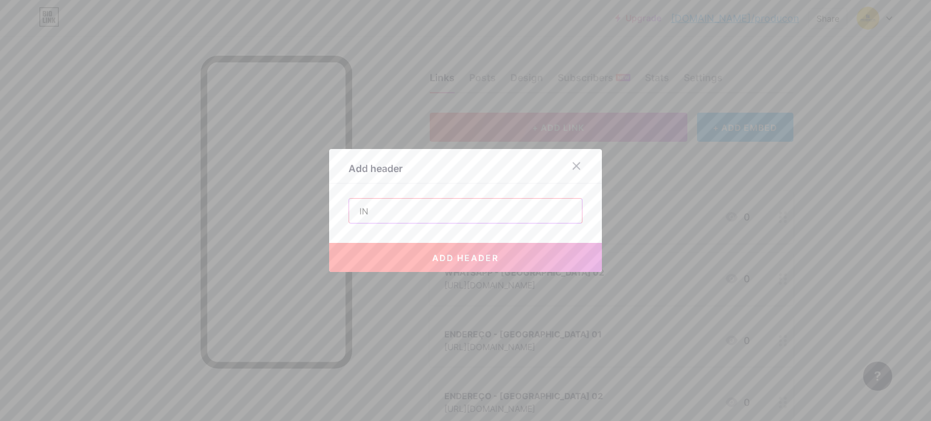
type input "I"
type input "TESTE"
click at [470, 261] on span "add header" at bounding box center [465, 258] width 67 height 10
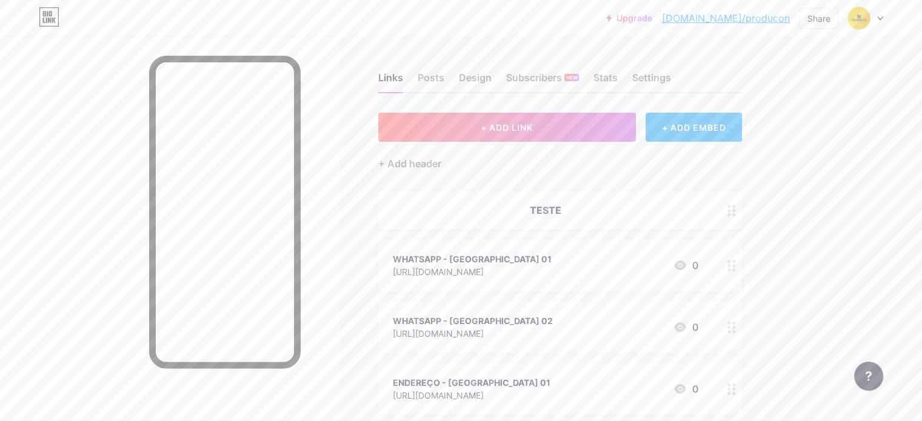
click at [735, 214] on circle at bounding box center [733, 214] width 3 height 3
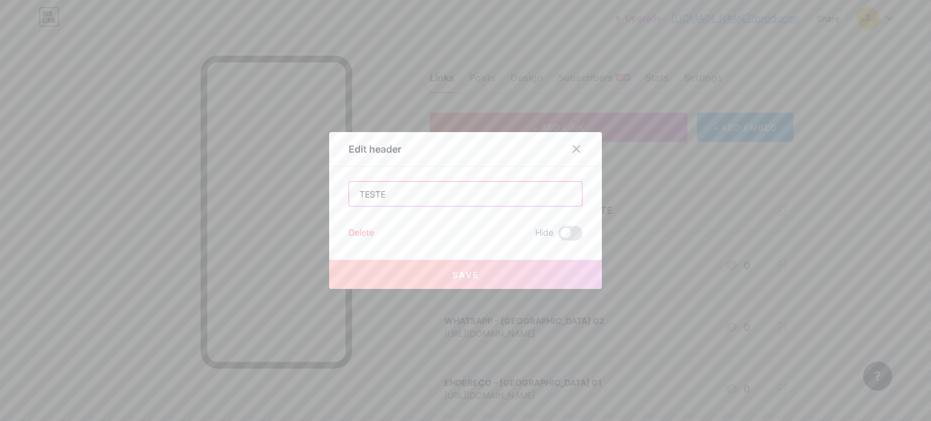
drag, startPoint x: 315, startPoint y: 188, endPoint x: 211, endPoint y: 181, distance: 103.9
click at [242, 179] on div "Edit header TESTE Delete Hide Save" at bounding box center [465, 210] width 931 height 421
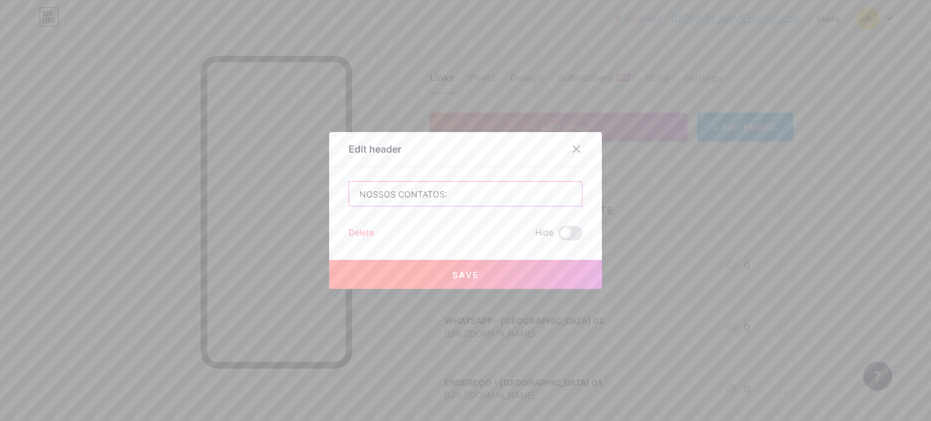
type input "NOSSOS CONTATOS:"
click at [423, 264] on button "Save" at bounding box center [465, 274] width 273 height 29
drag, startPoint x: 451, startPoint y: 196, endPoint x: 335, endPoint y: 193, distance: 116.4
click at [335, 193] on div "Edit header NOSSOS CONTATOS: Delete Hide Save" at bounding box center [465, 210] width 273 height 157
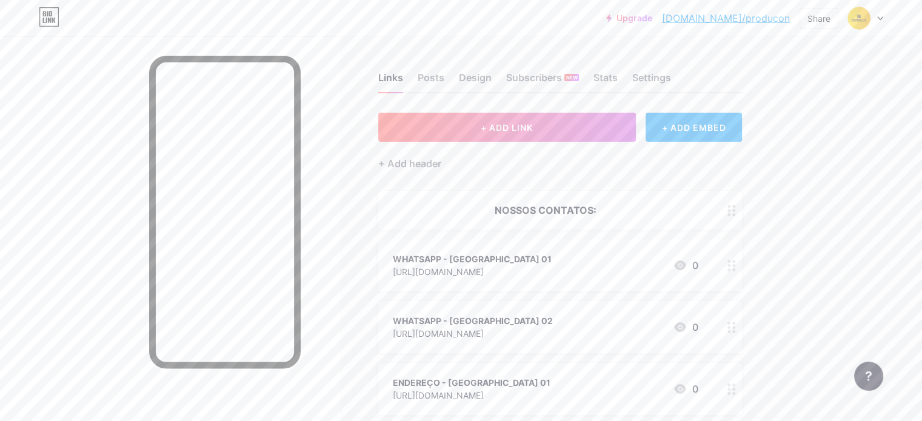
click at [698, 208] on div "NOSSOS CONTATOS:" at bounding box center [545, 210] width 305 height 15
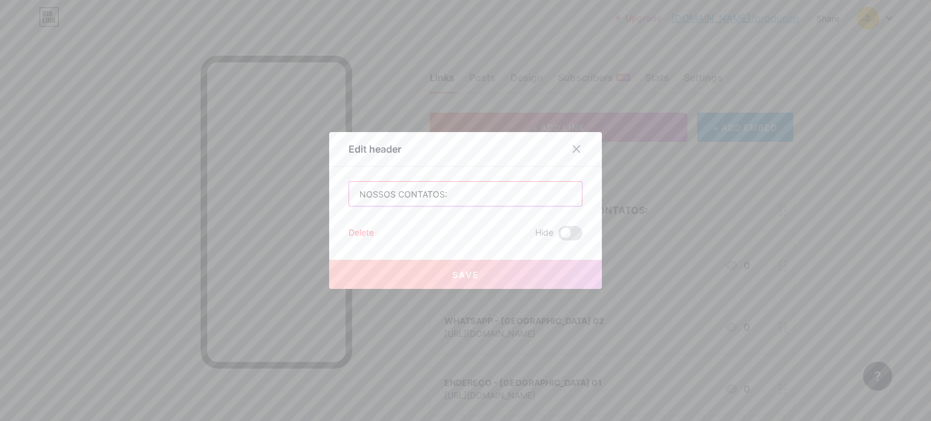
drag, startPoint x: 509, startPoint y: 182, endPoint x: 291, endPoint y: 180, distance: 218.2
click at [290, 176] on div "Edit header NOSSOS CONTATOS: Delete Hide Save" at bounding box center [465, 210] width 931 height 421
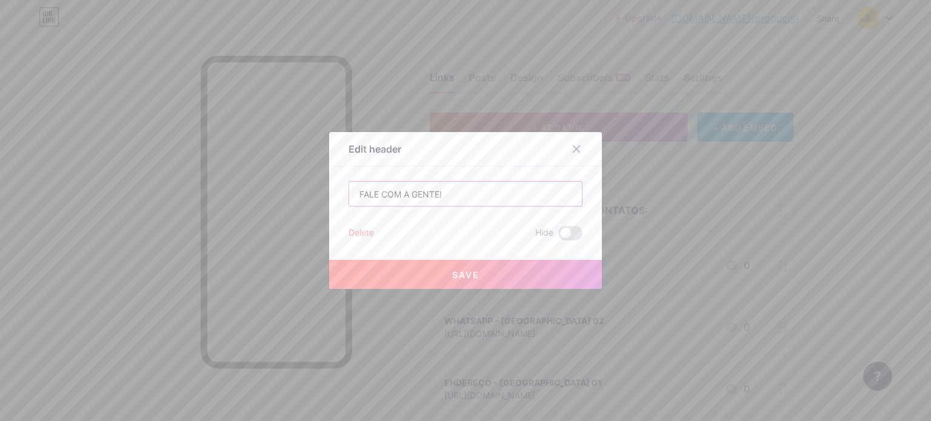
click at [499, 196] on input "FALE COM A GENTE!" at bounding box center [465, 194] width 233 height 24
paste input "👇🏼"
type input "FALE COM A GENTE! 👇🏼"
click at [542, 268] on button "Save" at bounding box center [465, 274] width 273 height 29
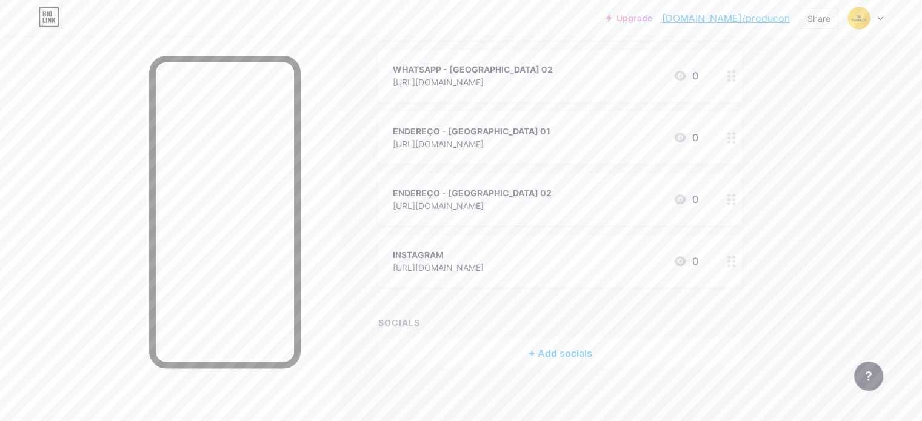
scroll to position [258, 0]
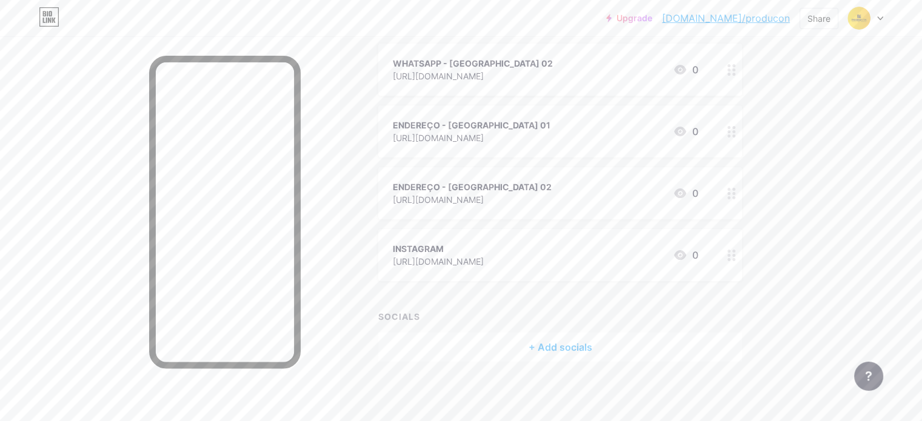
click at [558, 349] on div "+ Add socials" at bounding box center [560, 347] width 364 height 29
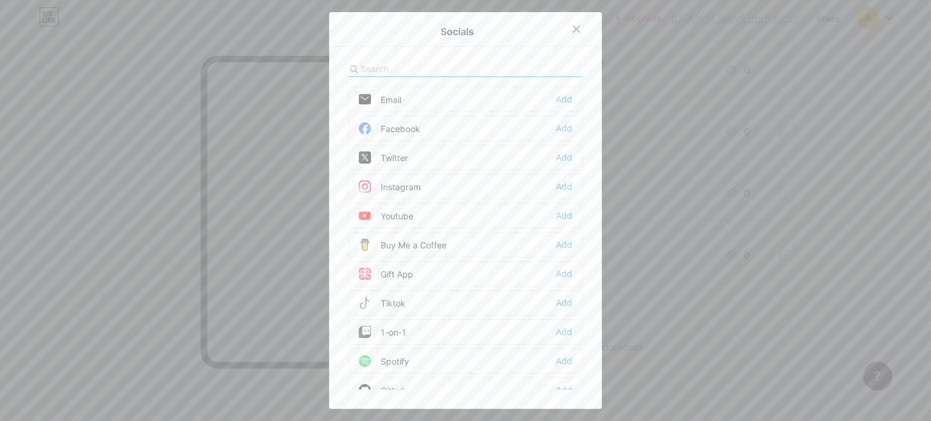
click at [468, 184] on div "Instagram Add" at bounding box center [465, 186] width 234 height 25
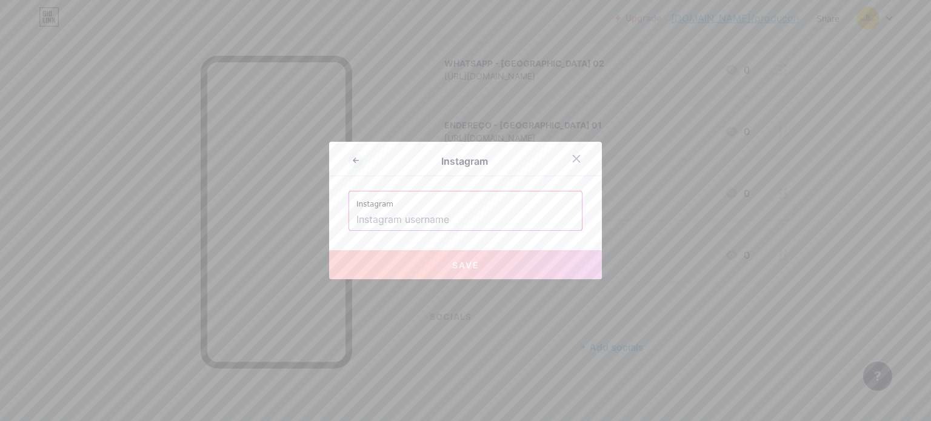
click at [490, 227] on input "text" at bounding box center [465, 220] width 218 height 21
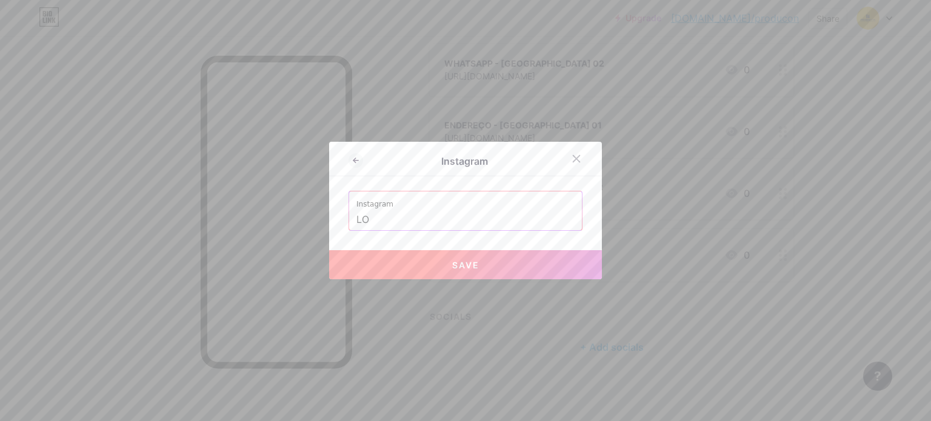
type input "L"
click at [491, 268] on button "Save" at bounding box center [465, 264] width 273 height 29
type input "[URL][DOMAIN_NAME]"
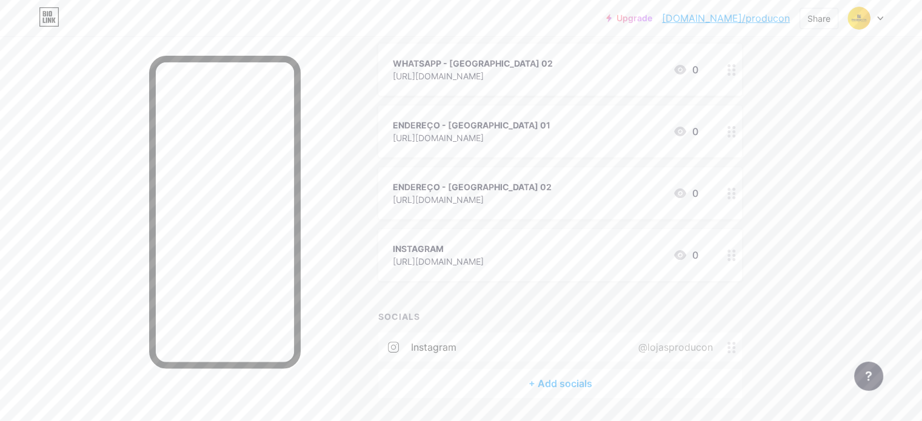
click at [730, 254] on circle at bounding box center [728, 255] width 3 height 3
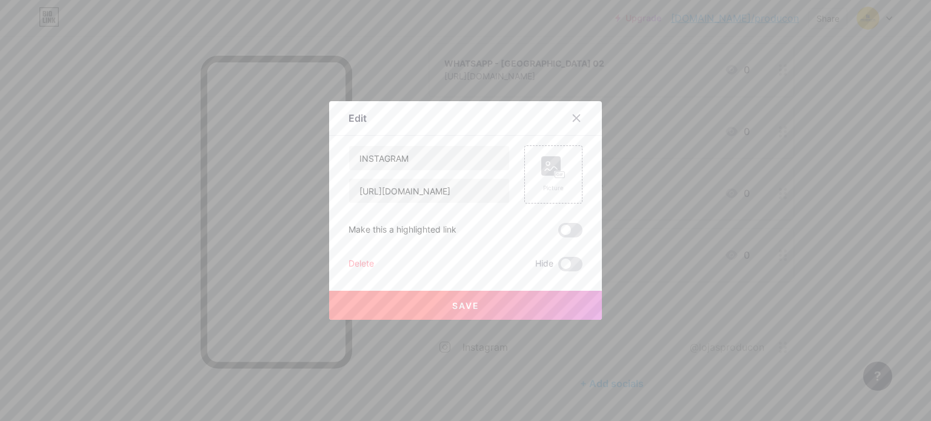
click at [356, 264] on div "Delete" at bounding box center [360, 264] width 25 height 15
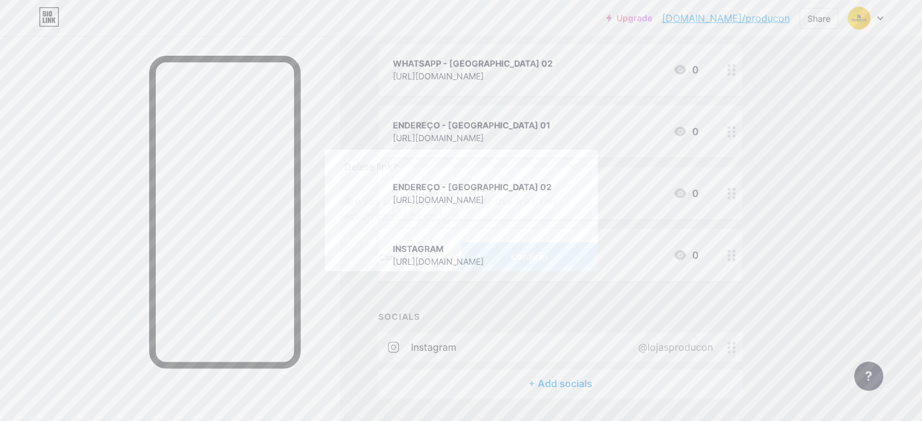
drag, startPoint x: 516, startPoint y: 262, endPoint x: 524, endPoint y: 284, distance: 23.8
click at [516, 261] on span "Confirm" at bounding box center [529, 257] width 38 height 13
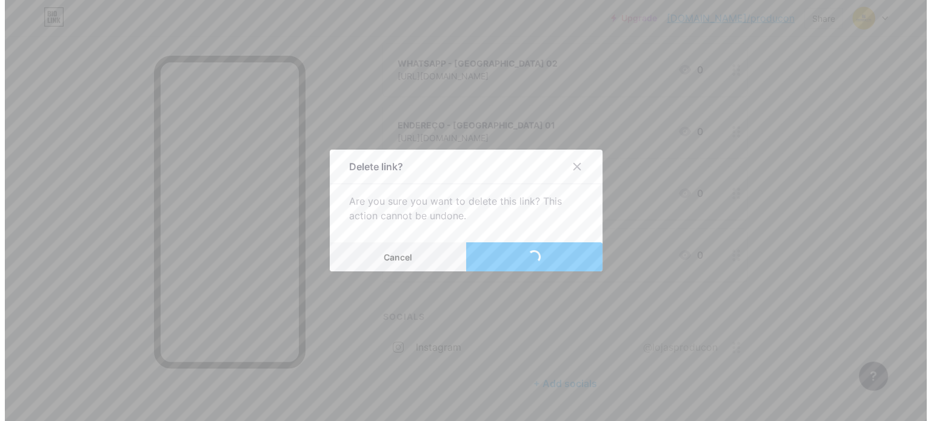
scroll to position [232, 0]
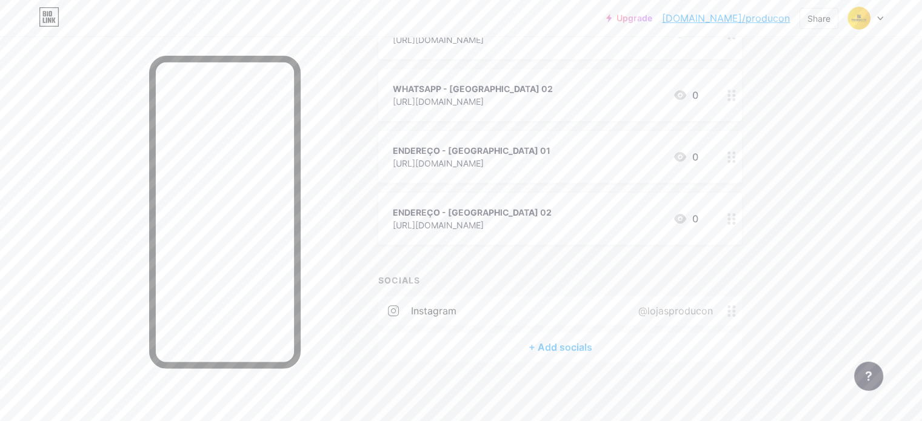
click at [629, 341] on div "+ Add socials" at bounding box center [560, 347] width 364 height 29
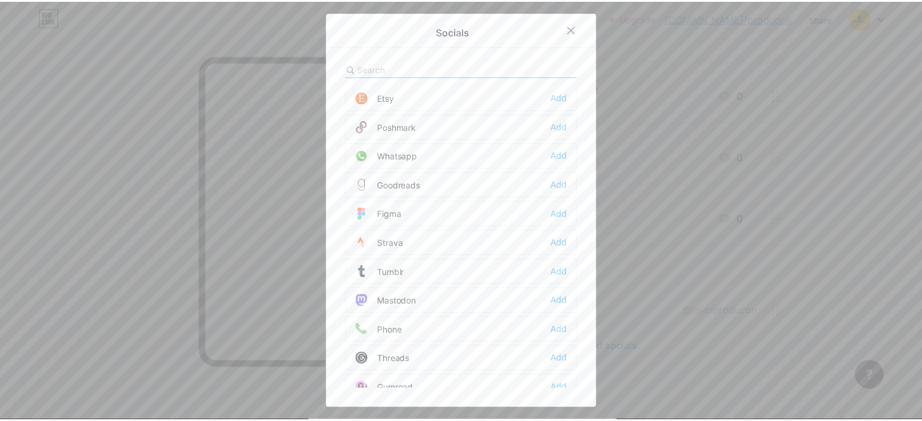
scroll to position [1081, 0]
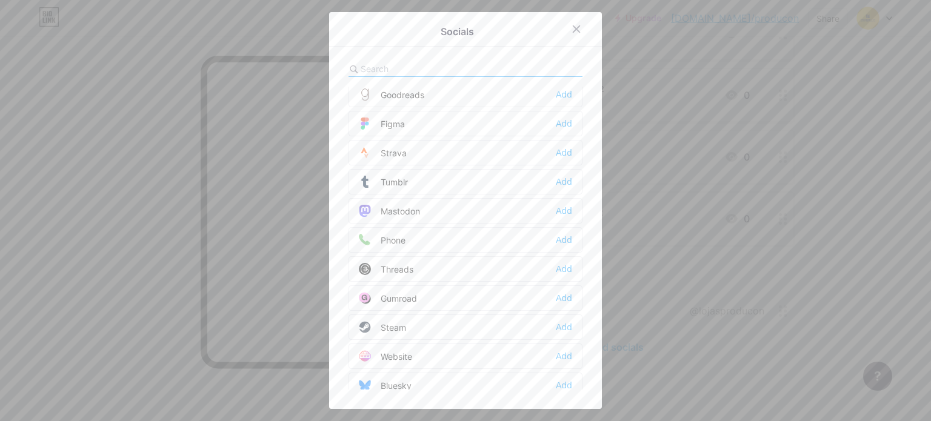
click at [462, 230] on div "Phone Add" at bounding box center [465, 239] width 234 height 25
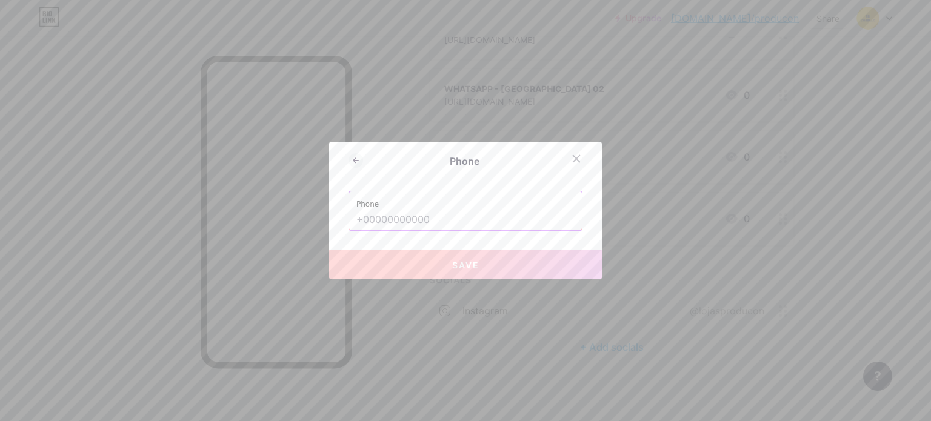
click at [501, 224] on input "text" at bounding box center [465, 220] width 218 height 21
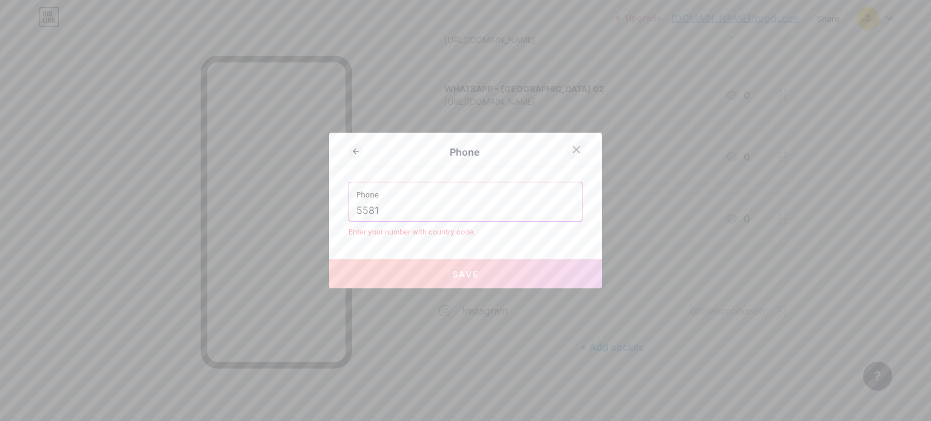
type input "5581"
click at [571, 149] on icon at bounding box center [576, 150] width 10 height 10
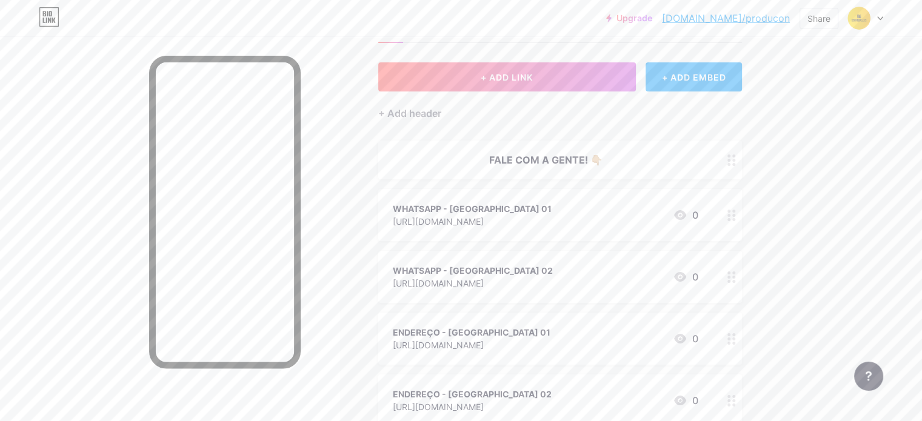
scroll to position [0, 0]
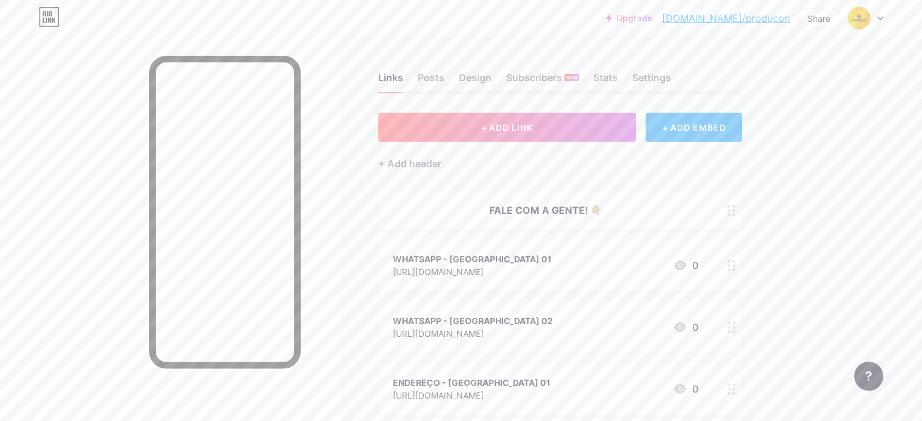
drag, startPoint x: 746, startPoint y: 17, endPoint x: 721, endPoint y: 41, distance: 35.1
click at [716, 52] on div "Links Posts Design Subscribers NEW Stats Settings" at bounding box center [560, 72] width 364 height 42
click at [727, 18] on link "[DOMAIN_NAME]/producon" at bounding box center [726, 18] width 128 height 15
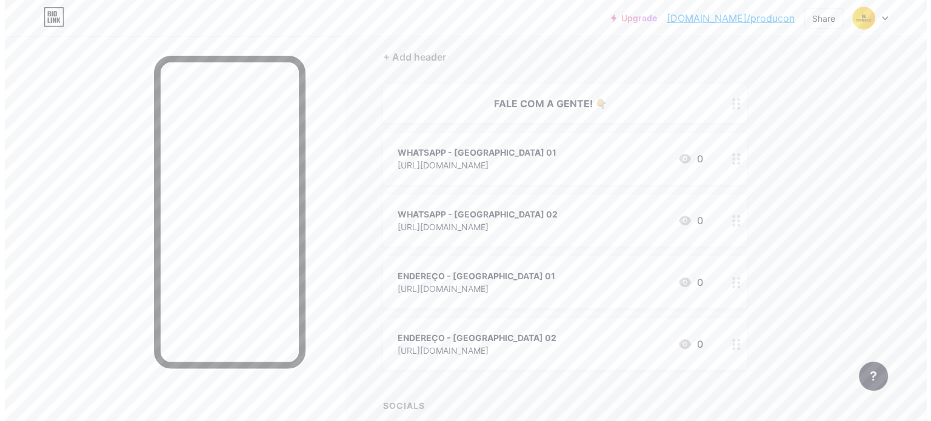
scroll to position [121, 0]
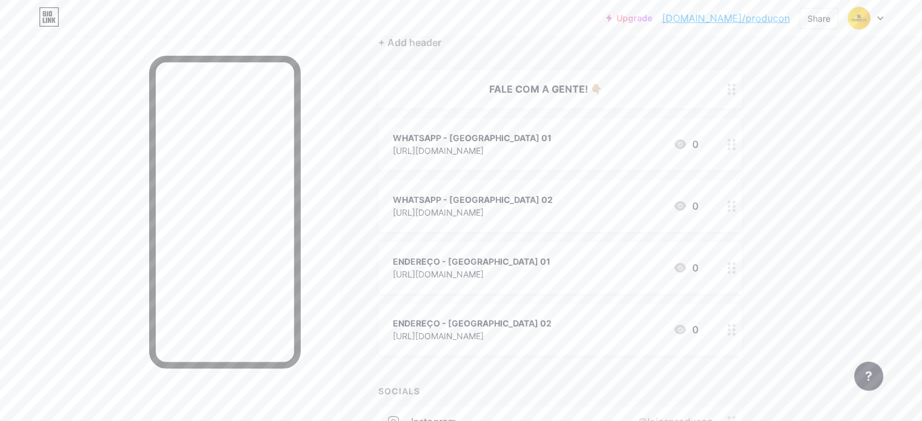
click at [550, 264] on div "ENDEREÇO - [GEOGRAPHIC_DATA] 01" at bounding box center [472, 261] width 158 height 13
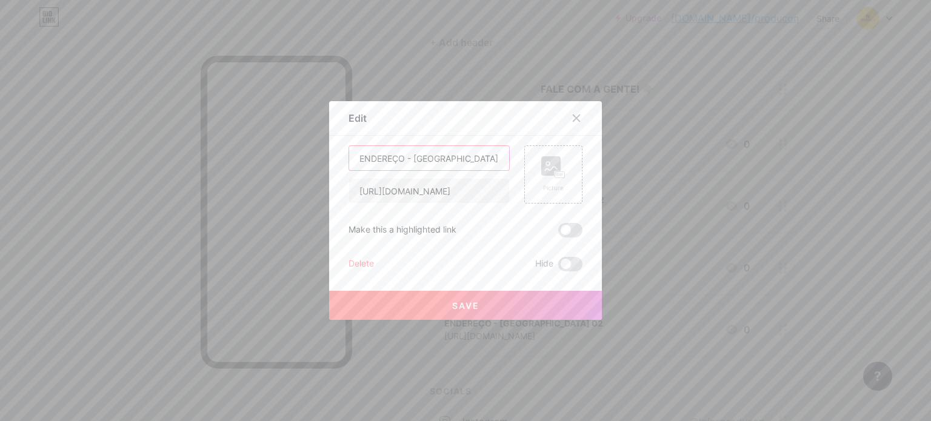
click at [473, 157] on input "ENDEREÇO - [GEOGRAPHIC_DATA] 01" at bounding box center [429, 158] width 160 height 24
drag, startPoint x: 405, startPoint y: 152, endPoint x: 293, endPoint y: 144, distance: 111.8
click at [293, 144] on div "Edit Content YouTube Play YouTube video without leaving your page. ADD Vimeo Pl…" at bounding box center [465, 210] width 931 height 421
click at [435, 147] on input "ENDEREÇO - [GEOGRAPHIC_DATA] 01 | Av. Gov. [PERSON_NAME], 1197 - Casa Caiada" at bounding box center [429, 158] width 160 height 24
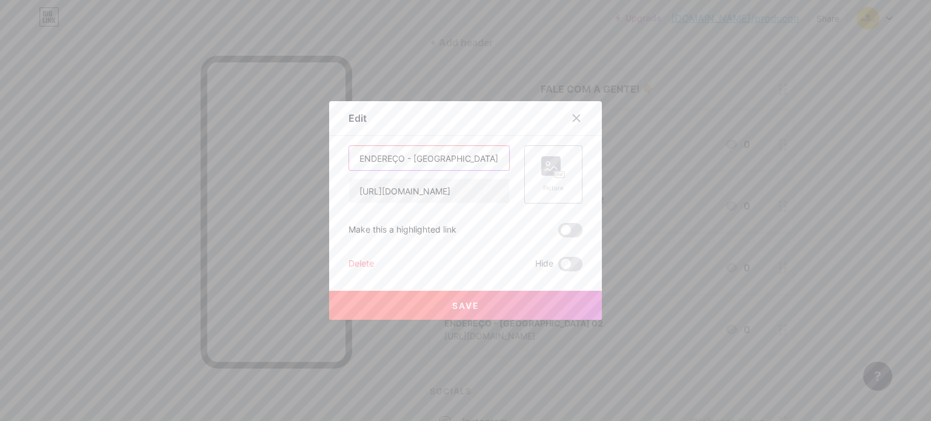
scroll to position [0, 179]
drag, startPoint x: 448, startPoint y: 159, endPoint x: 583, endPoint y: 165, distance: 134.7
click at [583, 165] on div "Edit Content YouTube Play YouTube video without leaving your page. ADD Vimeo Pl…" at bounding box center [465, 210] width 273 height 219
click at [404, 159] on input "ENDEREÇO - [GEOGRAPHIC_DATA] 01 | Av. Gov. [PERSON_NAME], 1197 - Casa Caiada" at bounding box center [429, 158] width 160 height 24
click at [381, 159] on input "ENDEREÇO - [GEOGRAPHIC_DATA] 01 | Av. Gov. [PERSON_NAME], 1197 - Casa Caiada" at bounding box center [429, 158] width 160 height 24
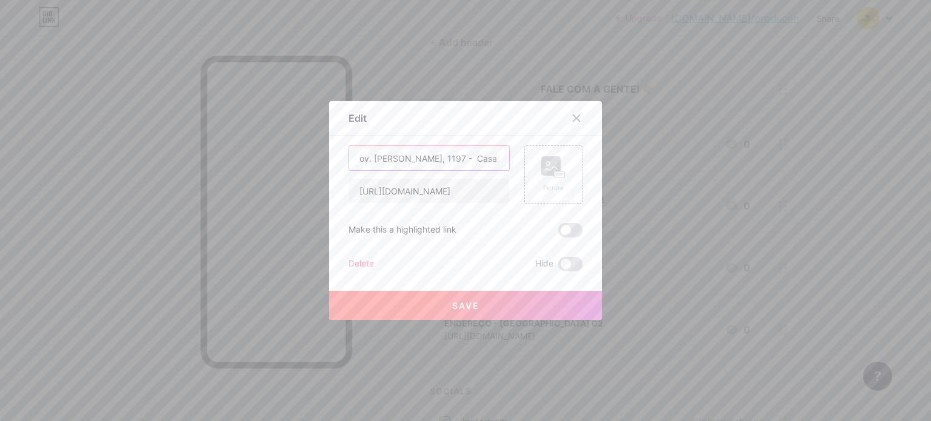
click at [381, 159] on input "ENDEREÇO - [GEOGRAPHIC_DATA] 01 | Av. Gov. [PERSON_NAME], 1197 - Casa Caiada" at bounding box center [429, 158] width 160 height 24
drag, startPoint x: 441, startPoint y: 155, endPoint x: 590, endPoint y: 162, distance: 148.6
click at [590, 162] on div "Edit Content YouTube Play YouTube video without leaving your page. ADD Vimeo Pl…" at bounding box center [465, 210] width 273 height 219
type input "ENDEREÇO - [GEOGRAPHIC_DATA] 01 | Av. Gov. [PERSON_NAME], 1197 - Casa Caiada"
click at [535, 295] on button "Save" at bounding box center [465, 305] width 273 height 29
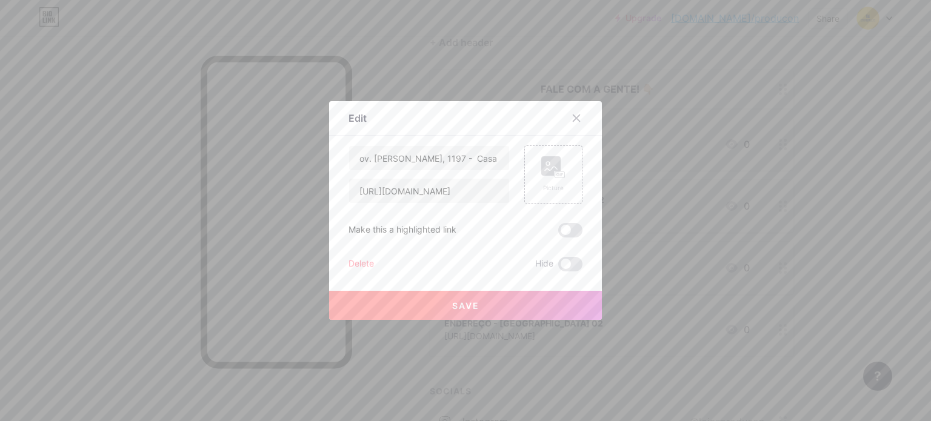
scroll to position [0, 0]
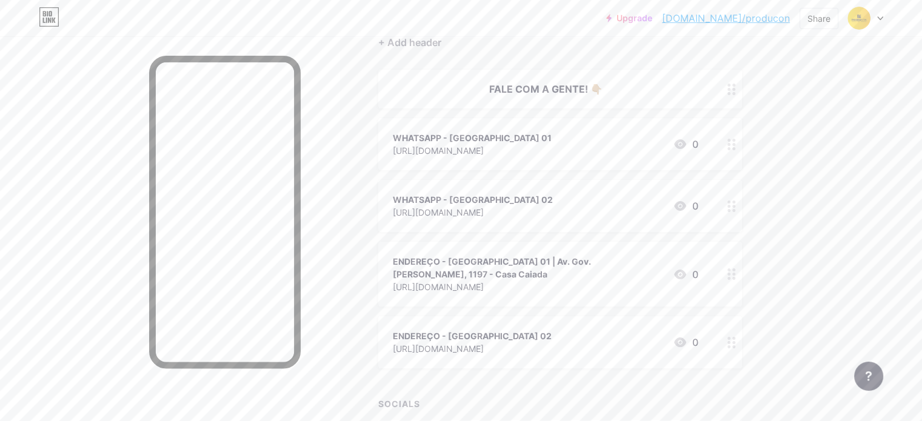
click at [582, 276] on div "ENDEREÇO - [GEOGRAPHIC_DATA] 01 | Av. Gov. [PERSON_NAME], 1197 - Casa Caiada" at bounding box center [528, 267] width 270 height 25
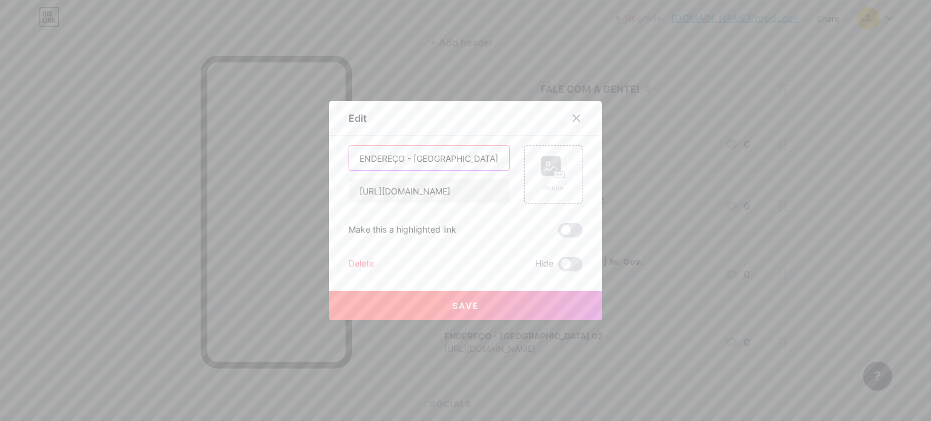
click at [466, 158] on input "ENDEREÇO - [GEOGRAPHIC_DATA] 01 | Av. Gov. [PERSON_NAME], 1197 - Casa Caiada" at bounding box center [429, 158] width 160 height 24
click at [450, 156] on input "ENDEREÇO - [GEOGRAPHIC_DATA] 01 | Av. Gov. [PERSON_NAME], 1197 - Casa Caiada" at bounding box center [429, 158] width 160 height 24
paste input "📍"
click at [448, 158] on input "ENDEREÇO - [GEOGRAPHIC_DATA] 01 | 📍Av. Gov. [PERSON_NAME], 1197 - Casa Caiada" at bounding box center [429, 158] width 160 height 24
type input "ENDEREÇO - [GEOGRAPHIC_DATA] 01 📍Av. Gov. [PERSON_NAME], 1197 - Casa Caiada"
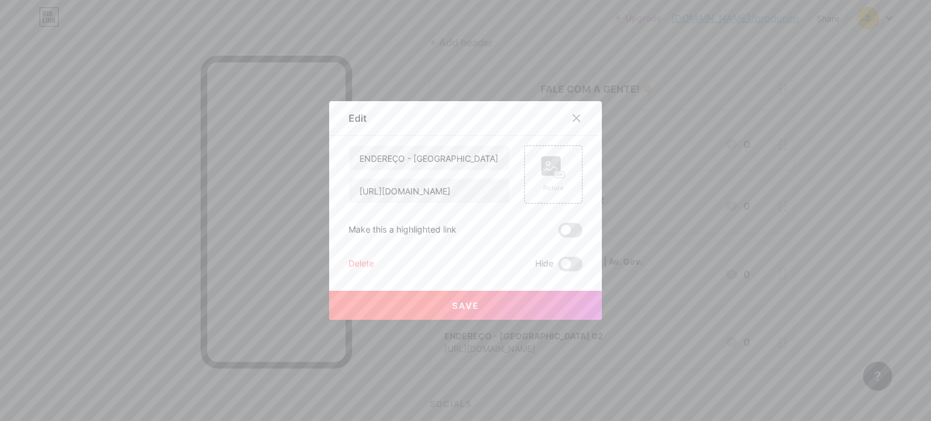
click at [491, 300] on button "Save" at bounding box center [465, 305] width 273 height 29
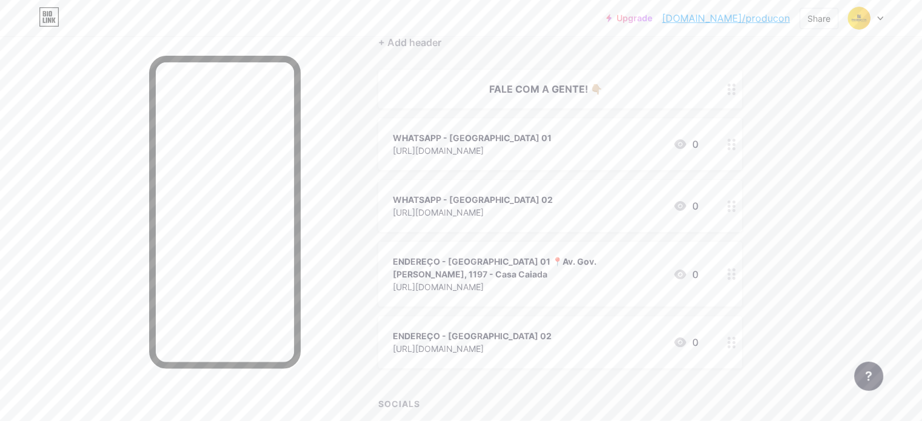
click at [555, 271] on div "ENDEREÇO - [GEOGRAPHIC_DATA] 01 📍Av. Gov. [PERSON_NAME], 1197 - Casa Caiada" at bounding box center [528, 267] width 270 height 25
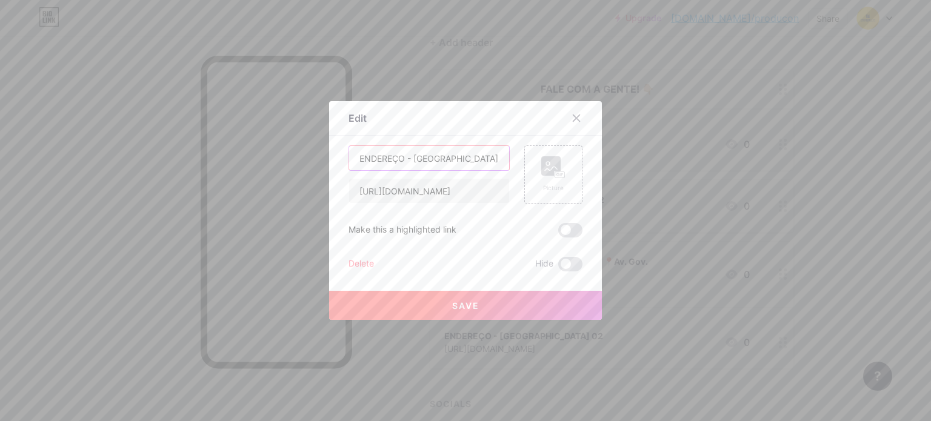
drag, startPoint x: 466, startPoint y: 157, endPoint x: 458, endPoint y: 156, distance: 8.6
click at [465, 155] on input "ENDEREÇO - [GEOGRAPHIC_DATA] 01 📍Av. Gov. [PERSON_NAME], 1197 - Casa Caiada" at bounding box center [429, 158] width 160 height 24
drag, startPoint x: 444, startPoint y: 155, endPoint x: 582, endPoint y: 175, distance: 139.7
click at [591, 173] on div "Edit Content YouTube Play YouTube video without leaving your page. ADD Vimeo Pl…" at bounding box center [465, 210] width 273 height 219
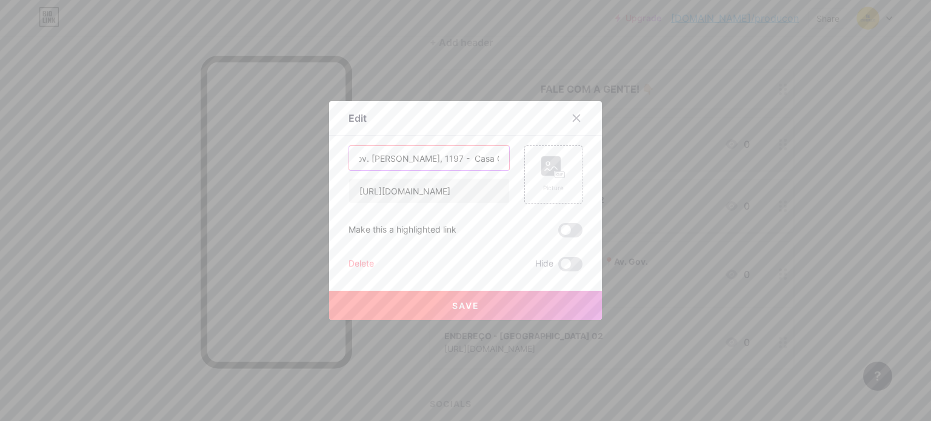
click at [493, 157] on input "ENDEREÇO - [GEOGRAPHIC_DATA] 01 📍Av. Gov. [PERSON_NAME], 1197 - Casa Caiada" at bounding box center [429, 158] width 160 height 24
drag, startPoint x: 500, startPoint y: 157, endPoint x: 115, endPoint y: 154, distance: 385.4
click at [115, 154] on div "Edit Content YouTube Play YouTube video without leaving your page. ADD Vimeo Pl…" at bounding box center [465, 210] width 931 height 421
click at [444, 157] on input "ENDEREÇO - [GEOGRAPHIC_DATA] 01 📍Av. Gov. [PERSON_NAME], 1197 - Casa Caiada" at bounding box center [429, 158] width 160 height 24
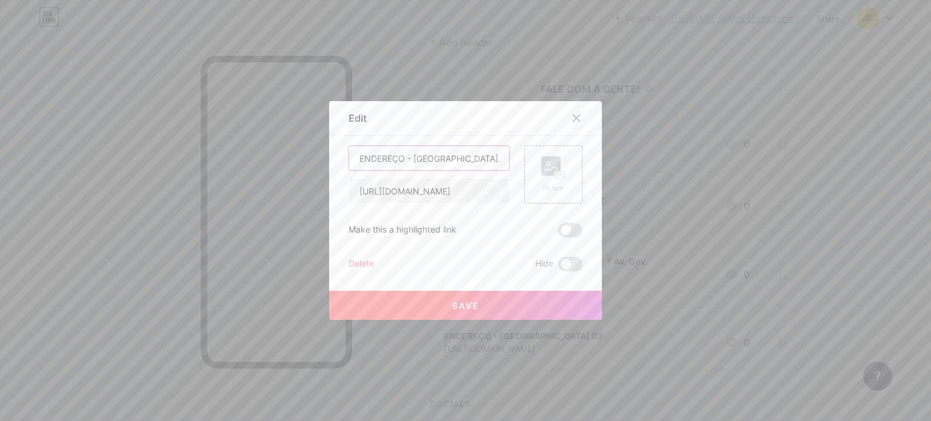
click at [444, 157] on input "ENDEREÇO - [GEOGRAPHIC_DATA] 01 📍Av. Gov. [PERSON_NAME], 1197 - Casa Caiada" at bounding box center [429, 158] width 160 height 24
type input "ENDEREÇO - [GEOGRAPHIC_DATA] 01📍Av. Gov. [PERSON_NAME], 1197 - Casa Caiada"
click at [463, 298] on button "Save" at bounding box center [465, 305] width 273 height 29
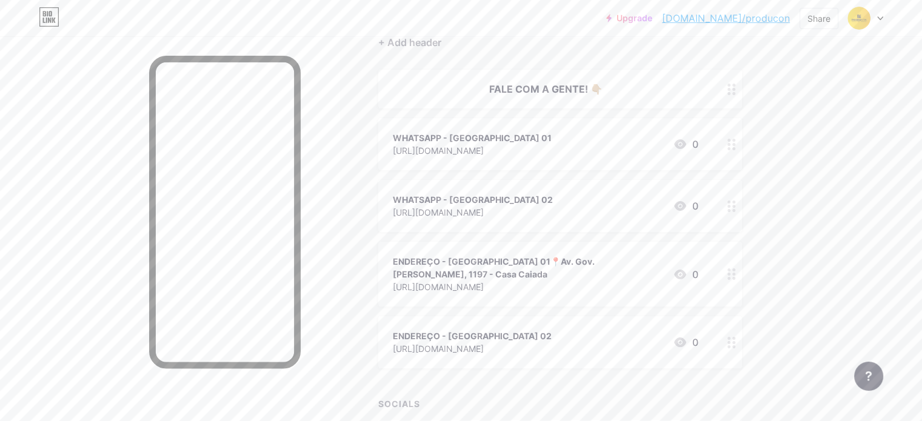
click at [550, 333] on div "ENDEREÇO - [GEOGRAPHIC_DATA] 02" at bounding box center [472, 336] width 159 height 13
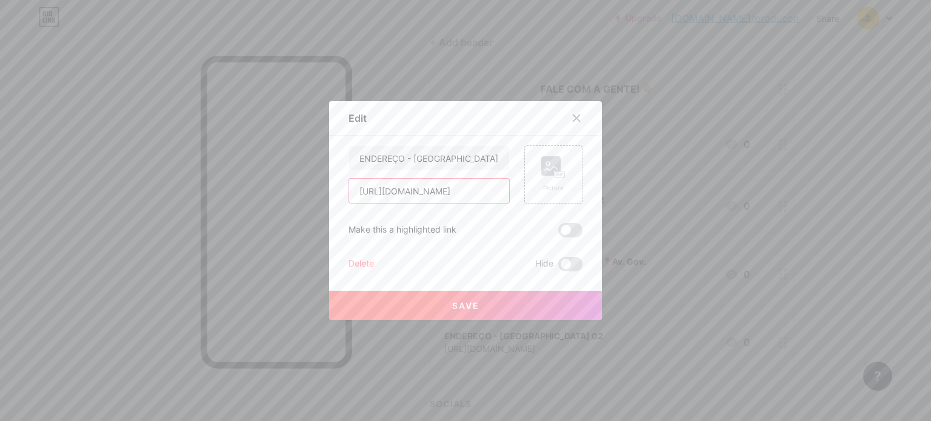
click at [466, 201] on input "[URL][DOMAIN_NAME]" at bounding box center [429, 191] width 160 height 24
click at [453, 162] on input "ENDEREÇO - [GEOGRAPHIC_DATA] 02" at bounding box center [429, 158] width 160 height 24
drag, startPoint x: 351, startPoint y: 156, endPoint x: 755, endPoint y: 161, distance: 403.6
click at [755, 161] on div "Edit Content YouTube Play YouTube video without leaving your page. ADD Vimeo Pl…" at bounding box center [465, 210] width 931 height 421
paste input "1 📍Av. Gov. [PERSON_NAME], 1197 - Casa Caiada"
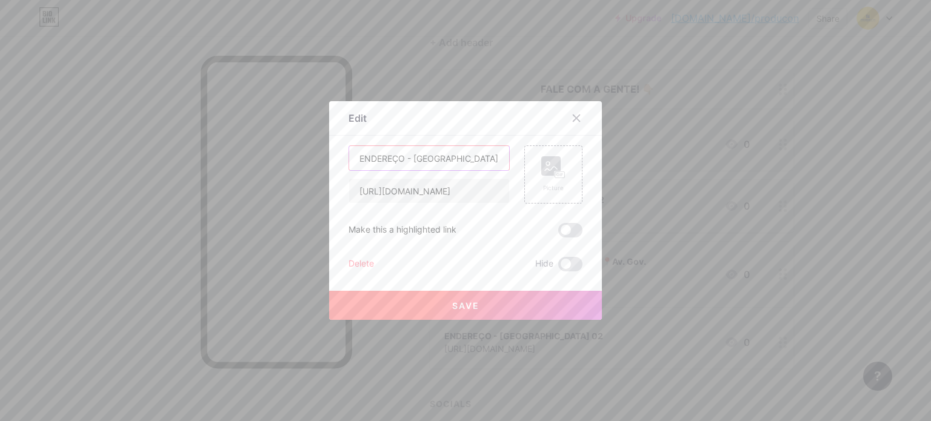
scroll to position [0, 187]
click at [432, 158] on input "ENDEREÇO - [GEOGRAPHIC_DATA] 01 📍Av. Gov. [PERSON_NAME], 1197 - Casa Caiada" at bounding box center [429, 158] width 160 height 24
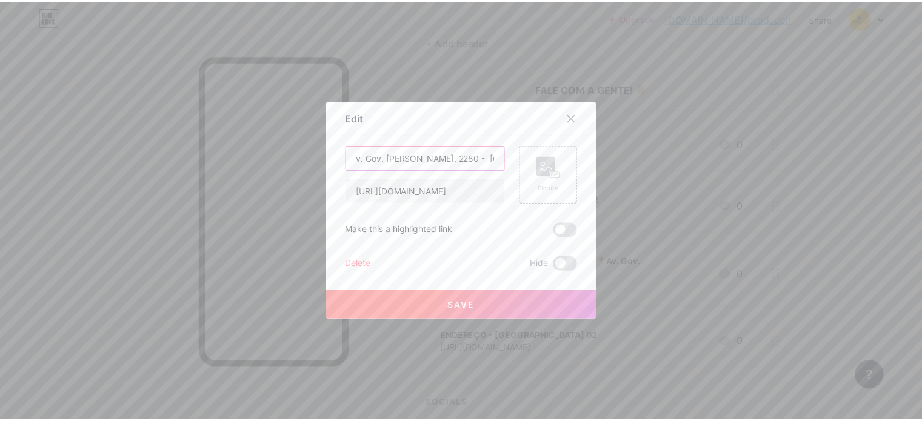
scroll to position [0, 0]
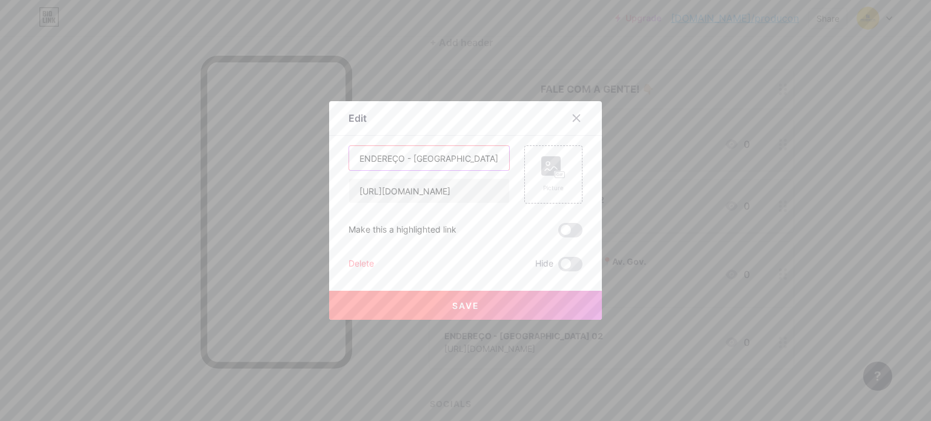
drag, startPoint x: 433, startPoint y: 157, endPoint x: 249, endPoint y: 161, distance: 184.3
click at [231, 161] on div "Edit Content YouTube Play YouTube video without leaving your page. ADD Vimeo Pl…" at bounding box center [465, 210] width 931 height 421
click at [419, 159] on input "ENDEREÇO - [GEOGRAPHIC_DATA] 01 📍Av. Gov. [PERSON_NAME], 2280 - [GEOGRAPHIC_DAT…" at bounding box center [429, 158] width 160 height 24
click at [448, 157] on input "ENDEREÇO - [GEOGRAPHIC_DATA] 01 📍Av. Gov. [PERSON_NAME], 2280 - [GEOGRAPHIC_DAT…" at bounding box center [429, 158] width 160 height 24
click at [441, 155] on input "ENDEREÇO - [GEOGRAPHIC_DATA] 01 📍Av. Gov. [PERSON_NAME], 2280 - [GEOGRAPHIC_DAT…" at bounding box center [429, 158] width 160 height 24
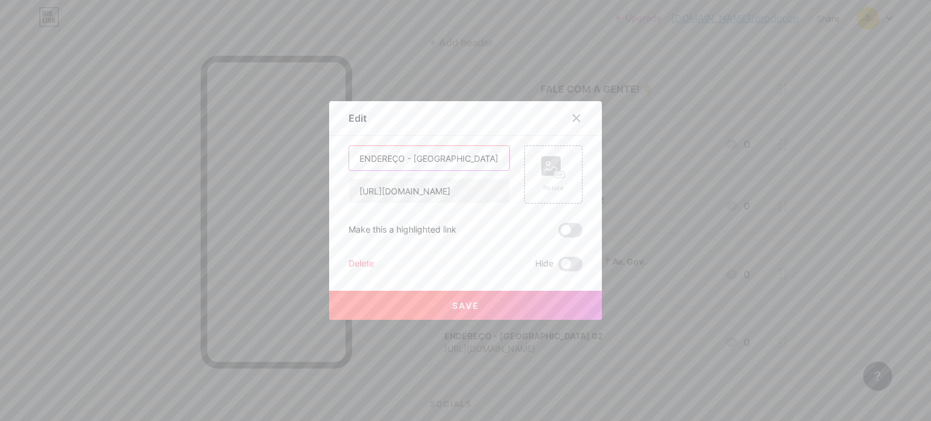
click at [441, 158] on input "ENDEREÇO - [GEOGRAPHIC_DATA] 01 📍Av. Gov. [PERSON_NAME], 2280 - [GEOGRAPHIC_DAT…" at bounding box center [429, 158] width 160 height 24
type input "ENDEREÇO - LOJA 02 📍Av. Gov. [PERSON_NAME], 2280 - [GEOGRAPHIC_DATA]"
click at [499, 305] on button "Save" at bounding box center [465, 305] width 273 height 29
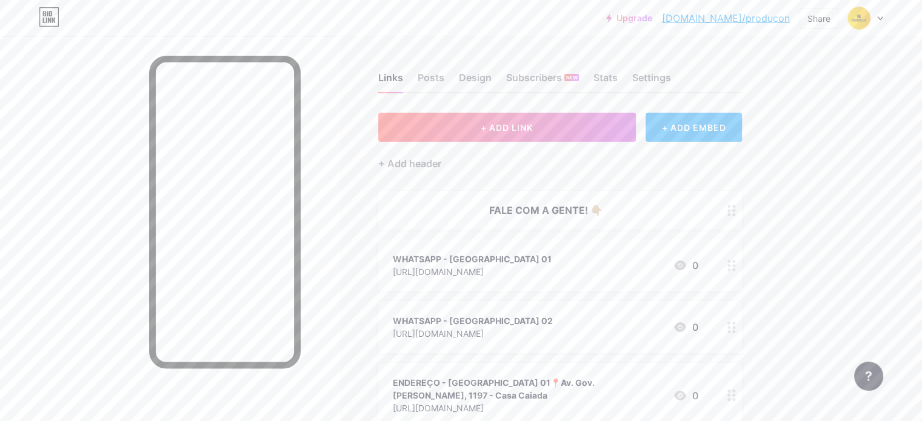
click at [742, 125] on div "+ ADD EMBED" at bounding box center [693, 127] width 96 height 29
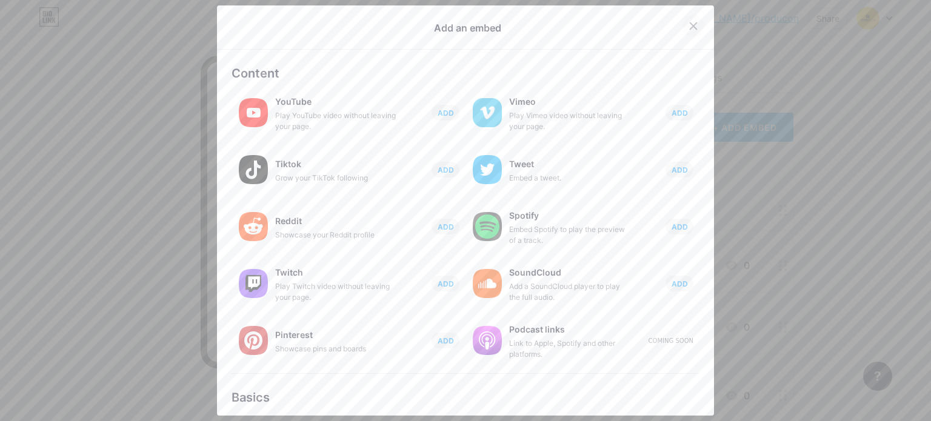
click at [690, 24] on icon at bounding box center [693, 26] width 7 height 7
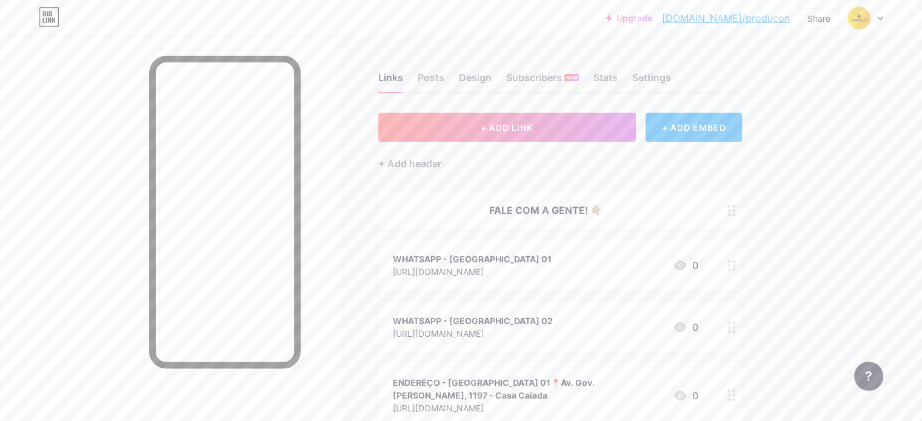
click at [725, 19] on link "[DOMAIN_NAME]/producon" at bounding box center [726, 18] width 128 height 15
